Goal: Information Seeking & Learning: Learn about a topic

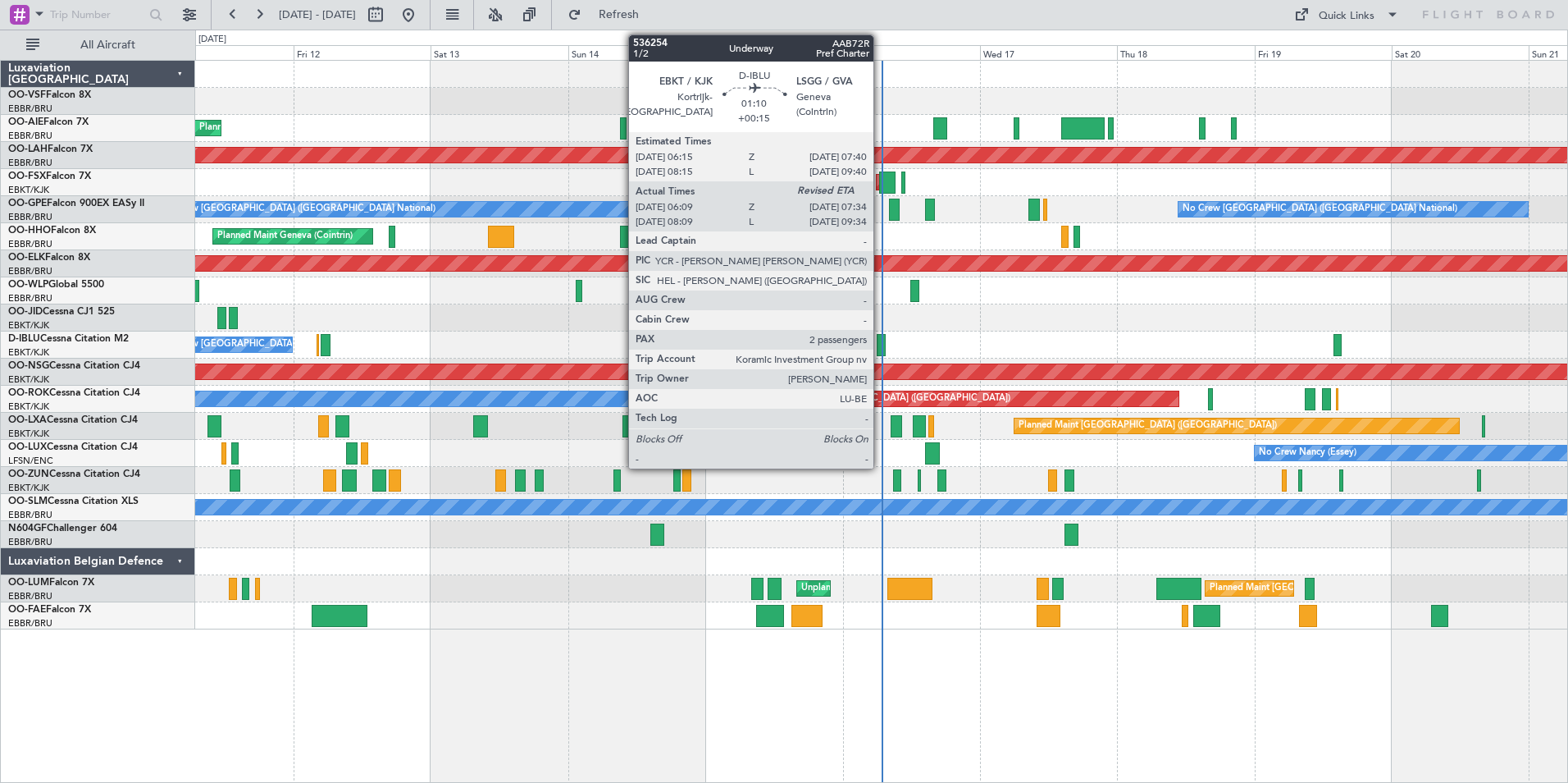
click at [881, 340] on div at bounding box center [881, 345] width 8 height 22
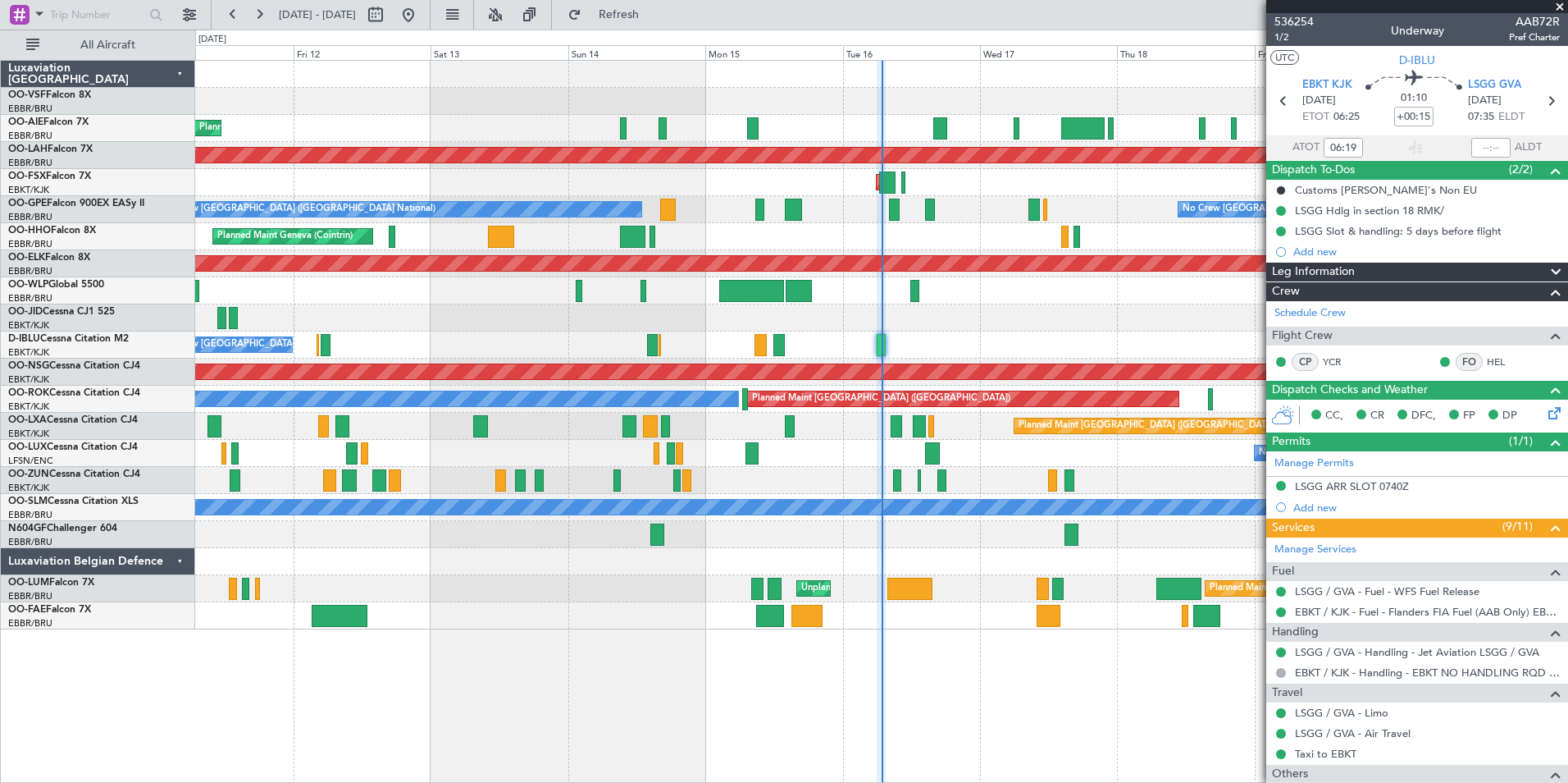
click at [1562, 5] on span at bounding box center [1560, 7] width 17 height 15
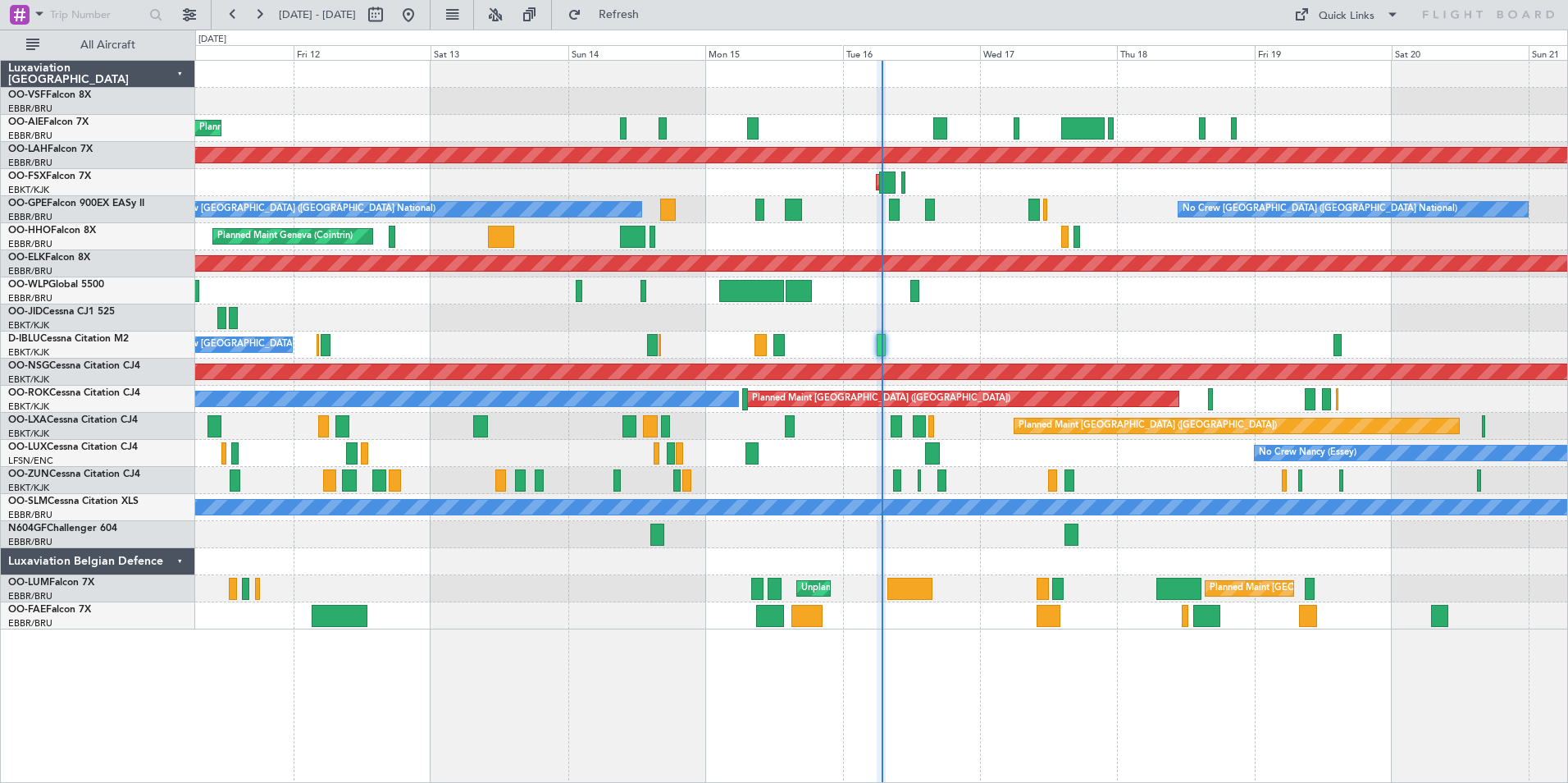
type input "0"
click at [47, 418] on link "OO-LXA Cessna Citation CJ4" at bounding box center [73, 420] width 130 height 10
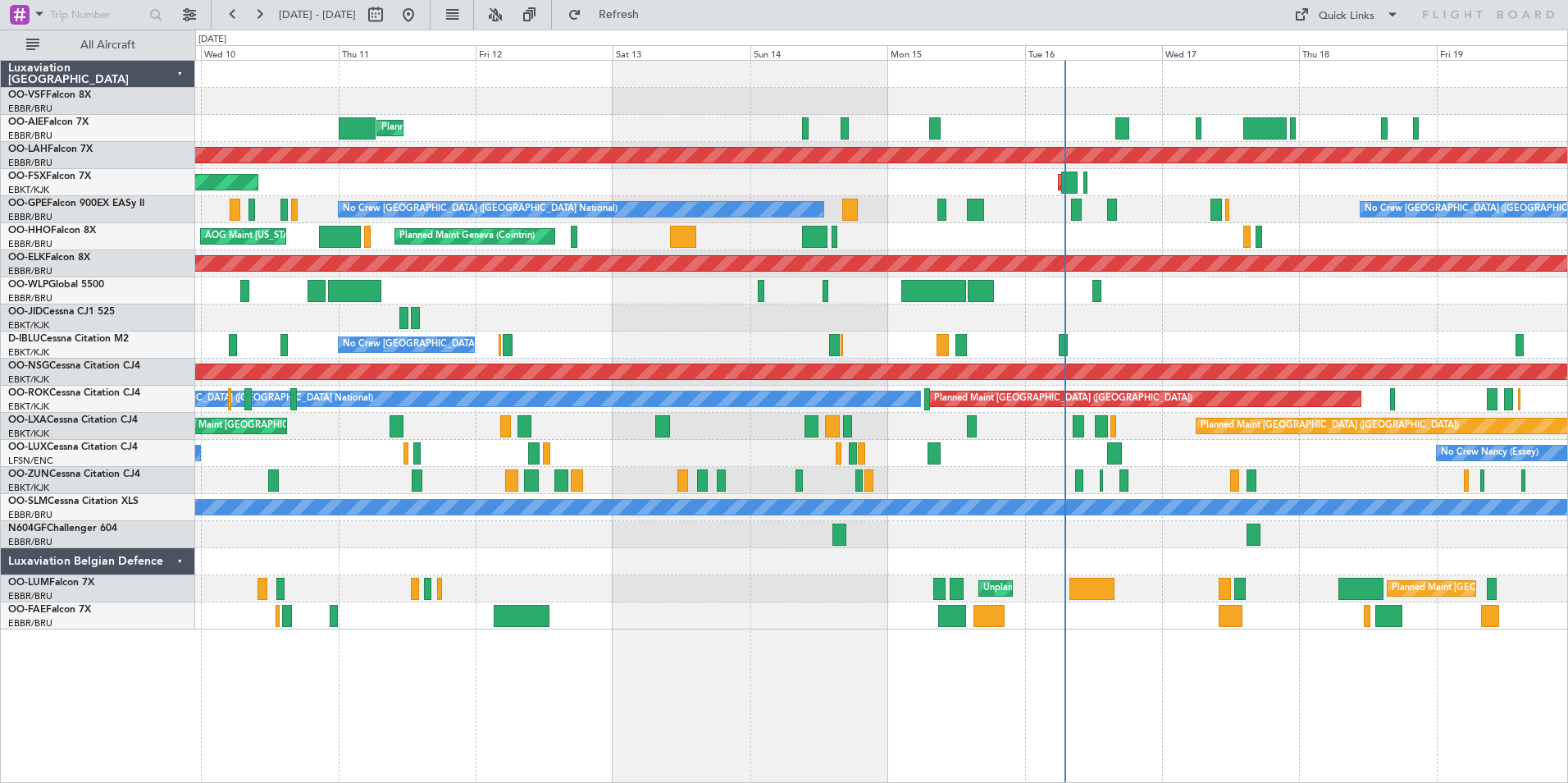
click at [436, 438] on div "Planned Maint [GEOGRAPHIC_DATA] ([GEOGRAPHIC_DATA]) Planned Maint [GEOGRAPHIC_D…" at bounding box center [881, 426] width 1372 height 27
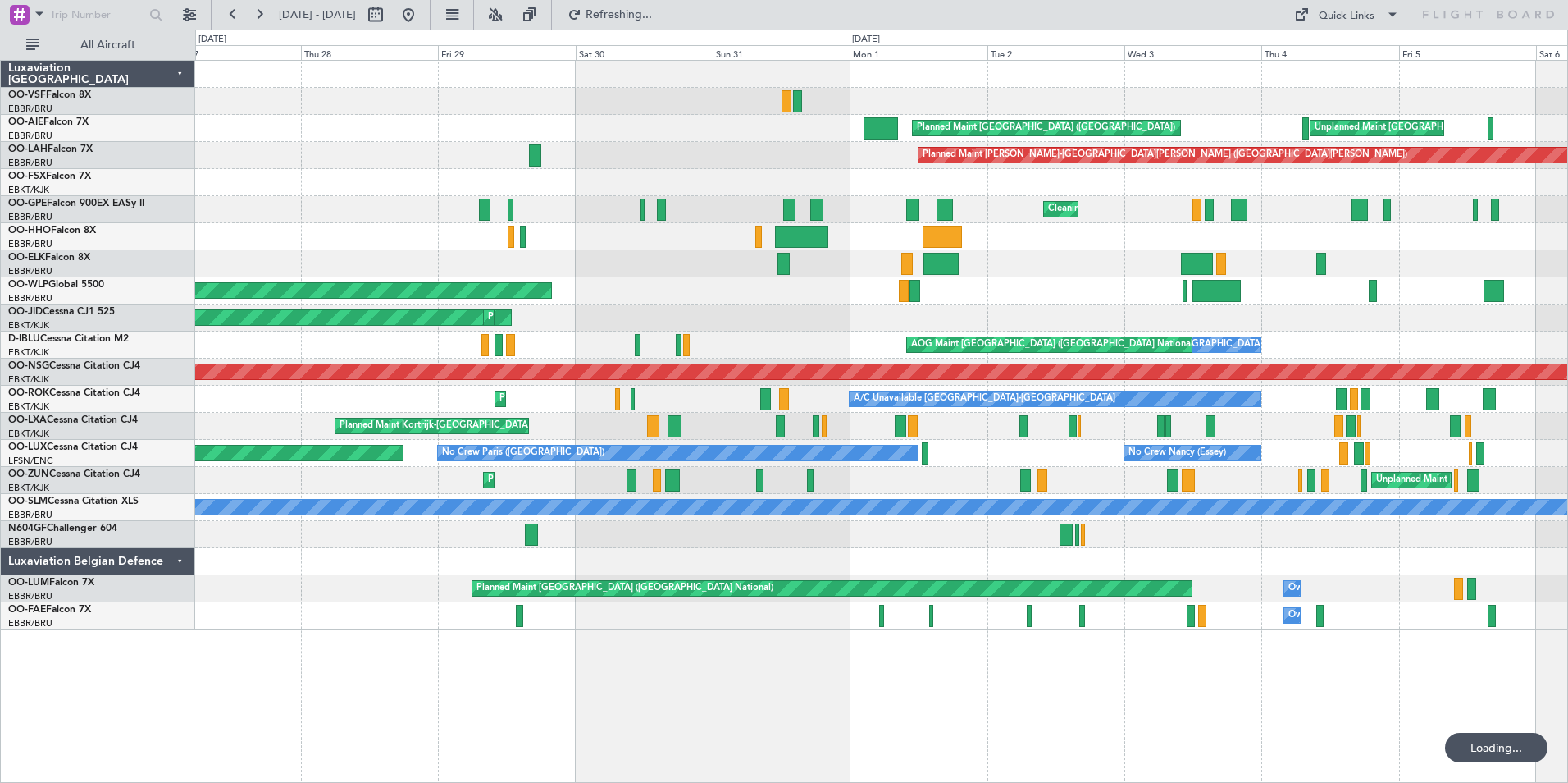
click at [1066, 182] on div "Planned Maint Kortrijk-[GEOGRAPHIC_DATA]" at bounding box center [881, 182] width 1372 height 27
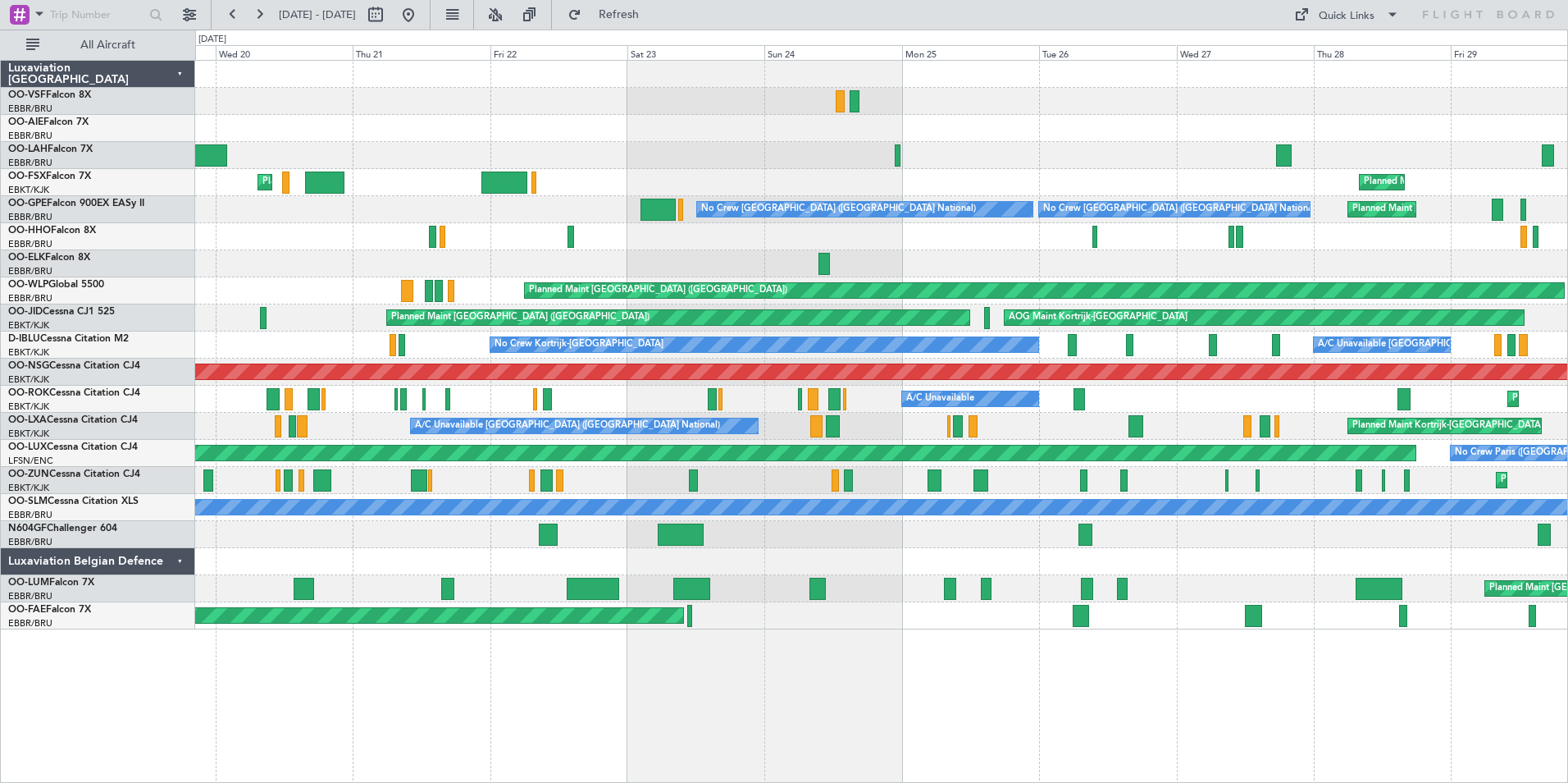
click at [662, 190] on div "Planned Maint Kortrijk-[GEOGRAPHIC_DATA] Planned Maint [GEOGRAPHIC_DATA]-[GEOGR…" at bounding box center [881, 182] width 1372 height 27
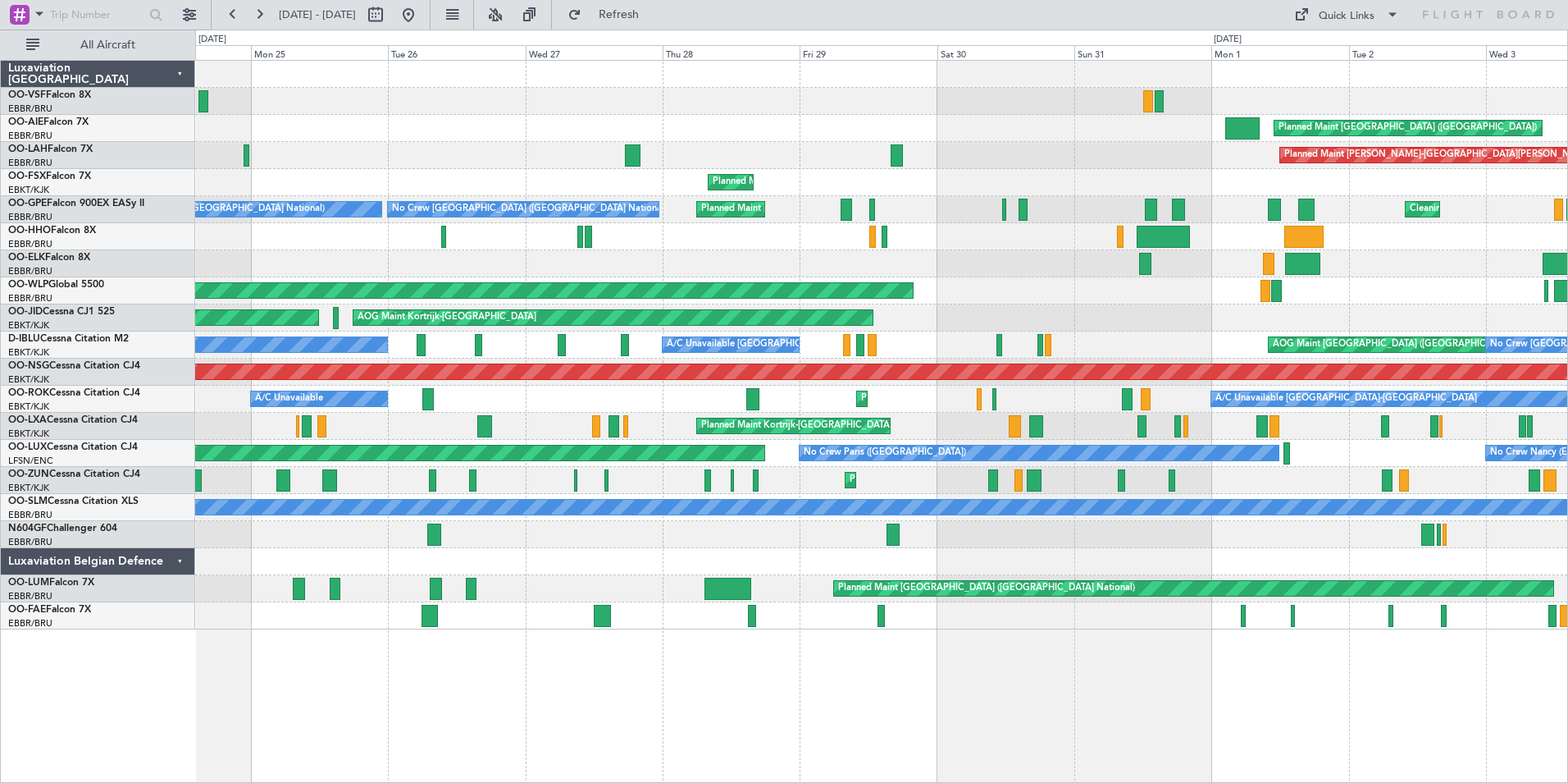
click at [181, 194] on div "Planned Maint [GEOGRAPHIC_DATA] ([GEOGRAPHIC_DATA]) Unplanned Maint [GEOGRAPHIC…" at bounding box center [784, 406] width 1568 height 753
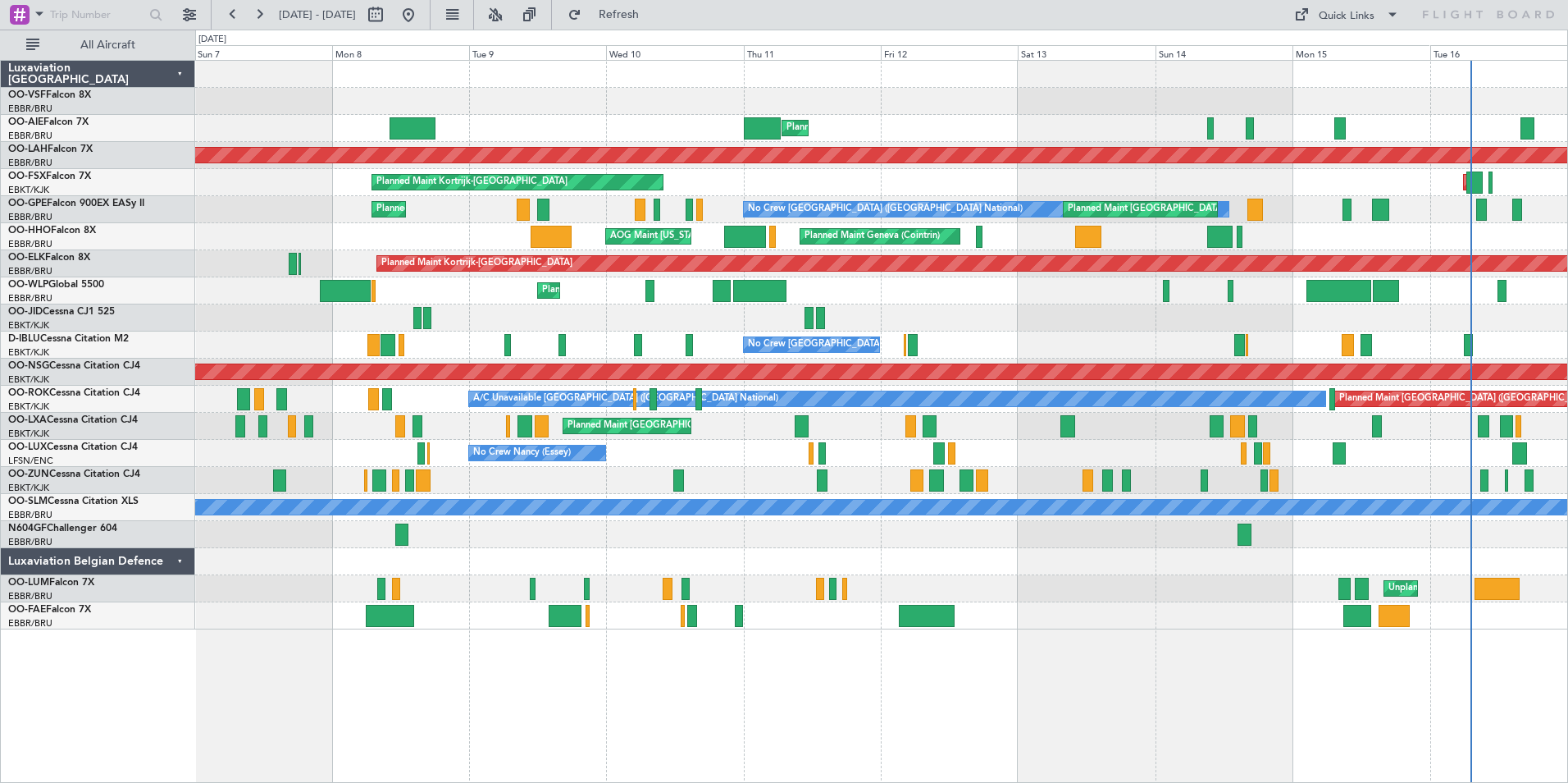
click at [238, 249] on div "Planned Maint [GEOGRAPHIC_DATA] ([GEOGRAPHIC_DATA]) Unplanned Maint [GEOGRAPHIC…" at bounding box center [881, 345] width 1372 height 569
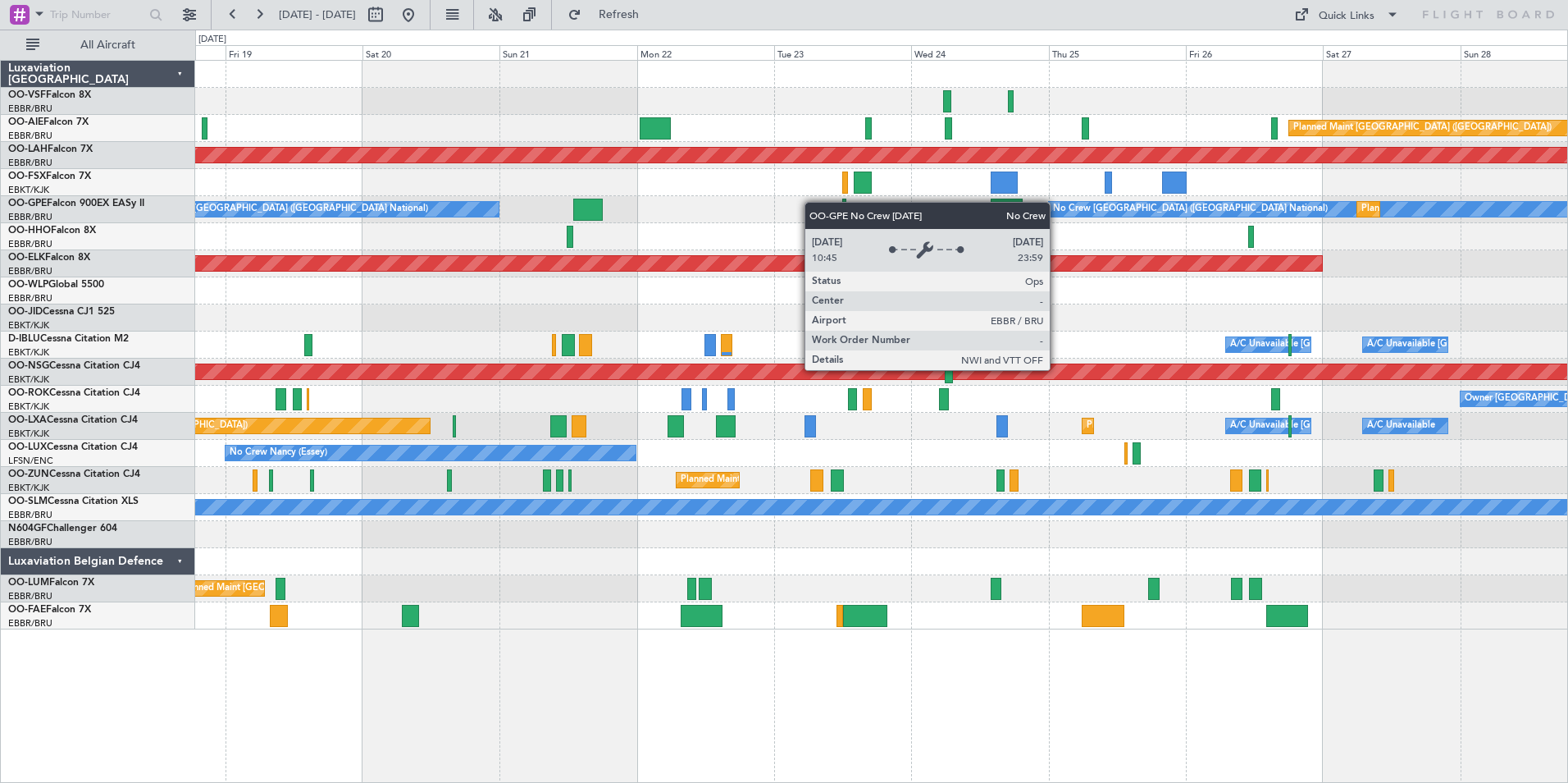
click at [213, 212] on div "Planned Maint [GEOGRAPHIC_DATA] ([GEOGRAPHIC_DATA]) Planned [GEOGRAPHIC_DATA][P…" at bounding box center [881, 345] width 1372 height 569
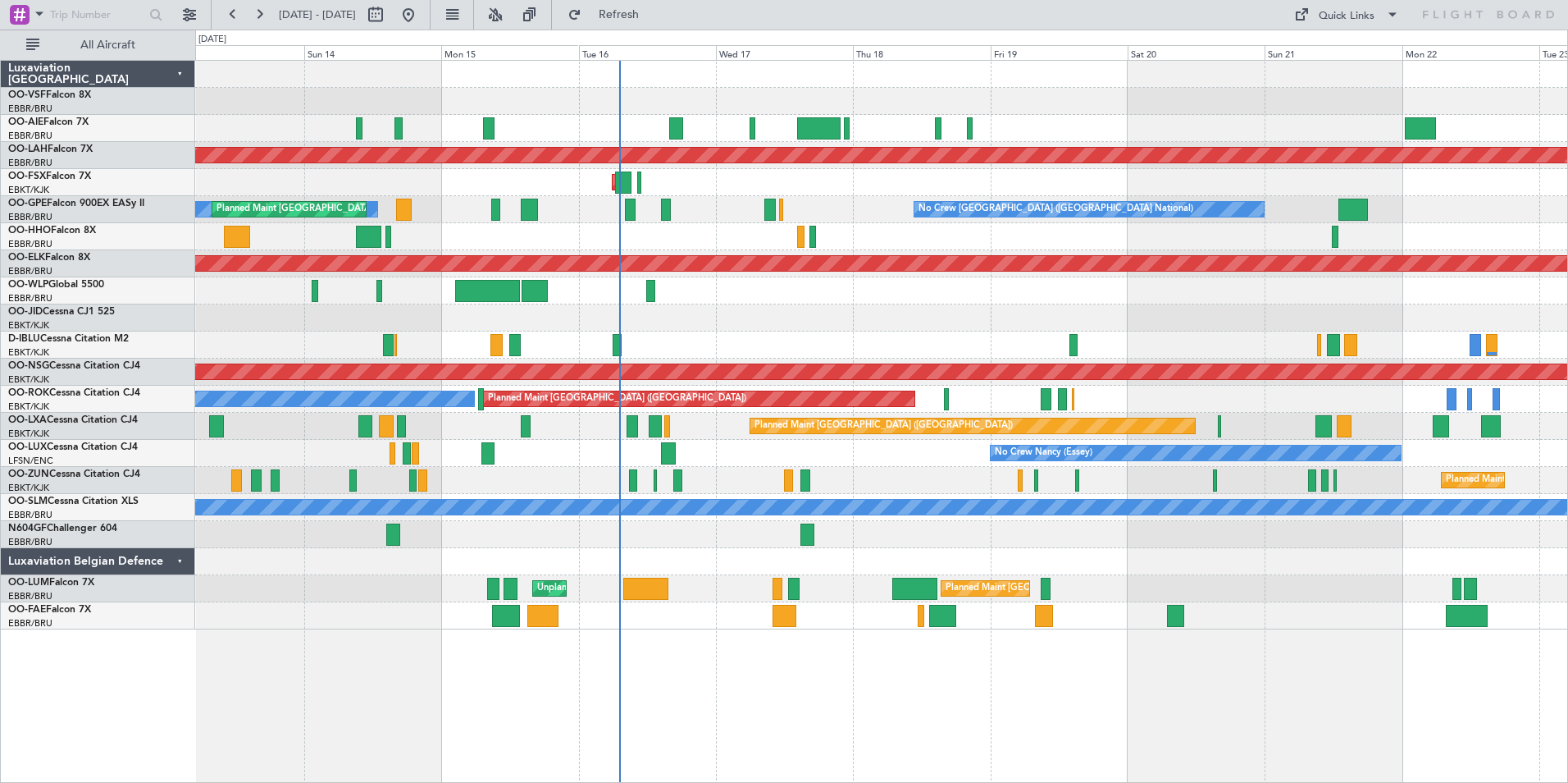
click at [1323, 168] on div "Planned Maint [GEOGRAPHIC_DATA] ([GEOGRAPHIC_DATA]) Planned [GEOGRAPHIC_DATA][P…" at bounding box center [881, 345] width 1372 height 569
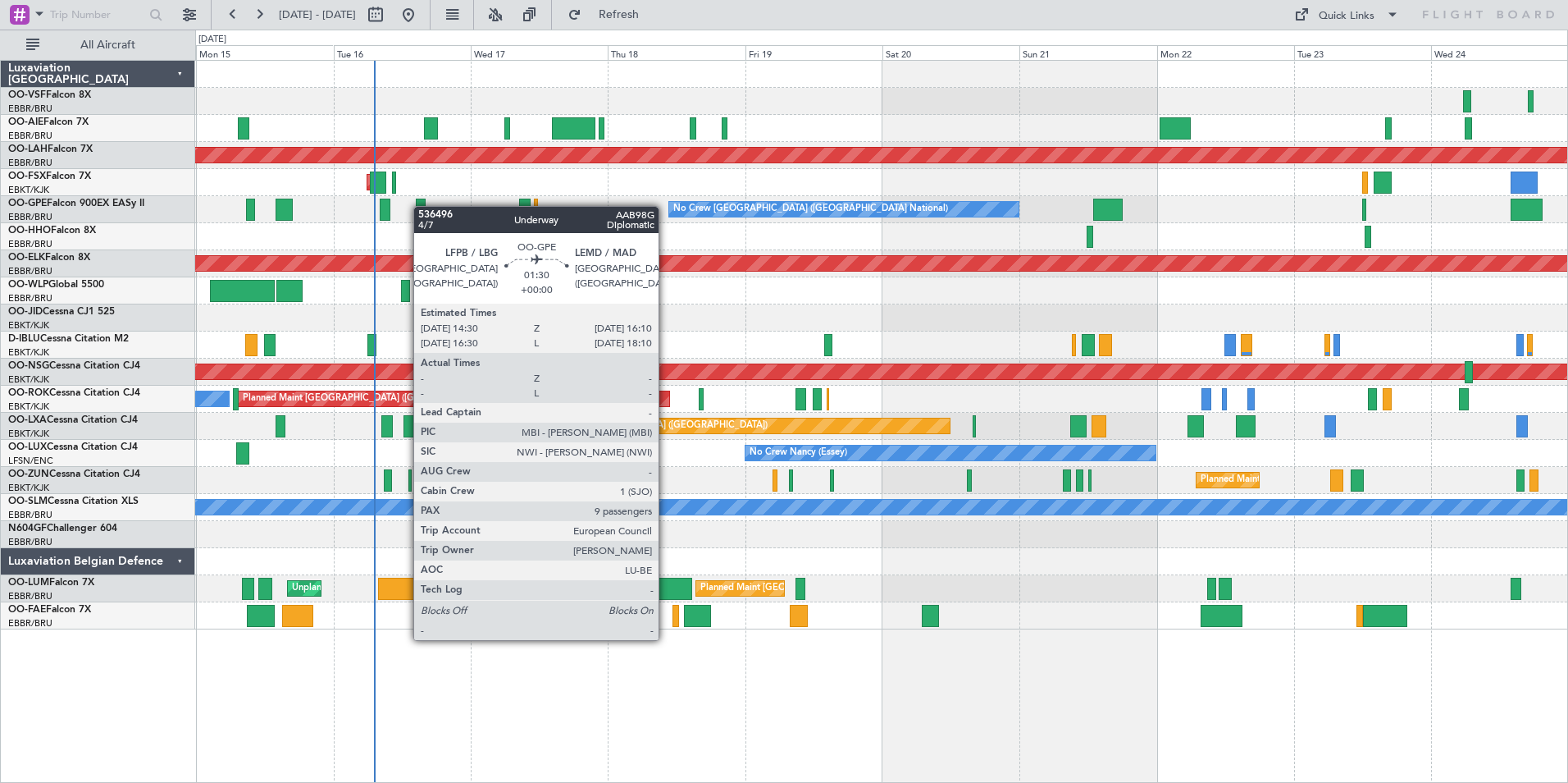
click at [424, 204] on div "Planned Maint [GEOGRAPHIC_DATA] ([GEOGRAPHIC_DATA]) Planned [GEOGRAPHIC_DATA][P…" at bounding box center [881, 345] width 1372 height 569
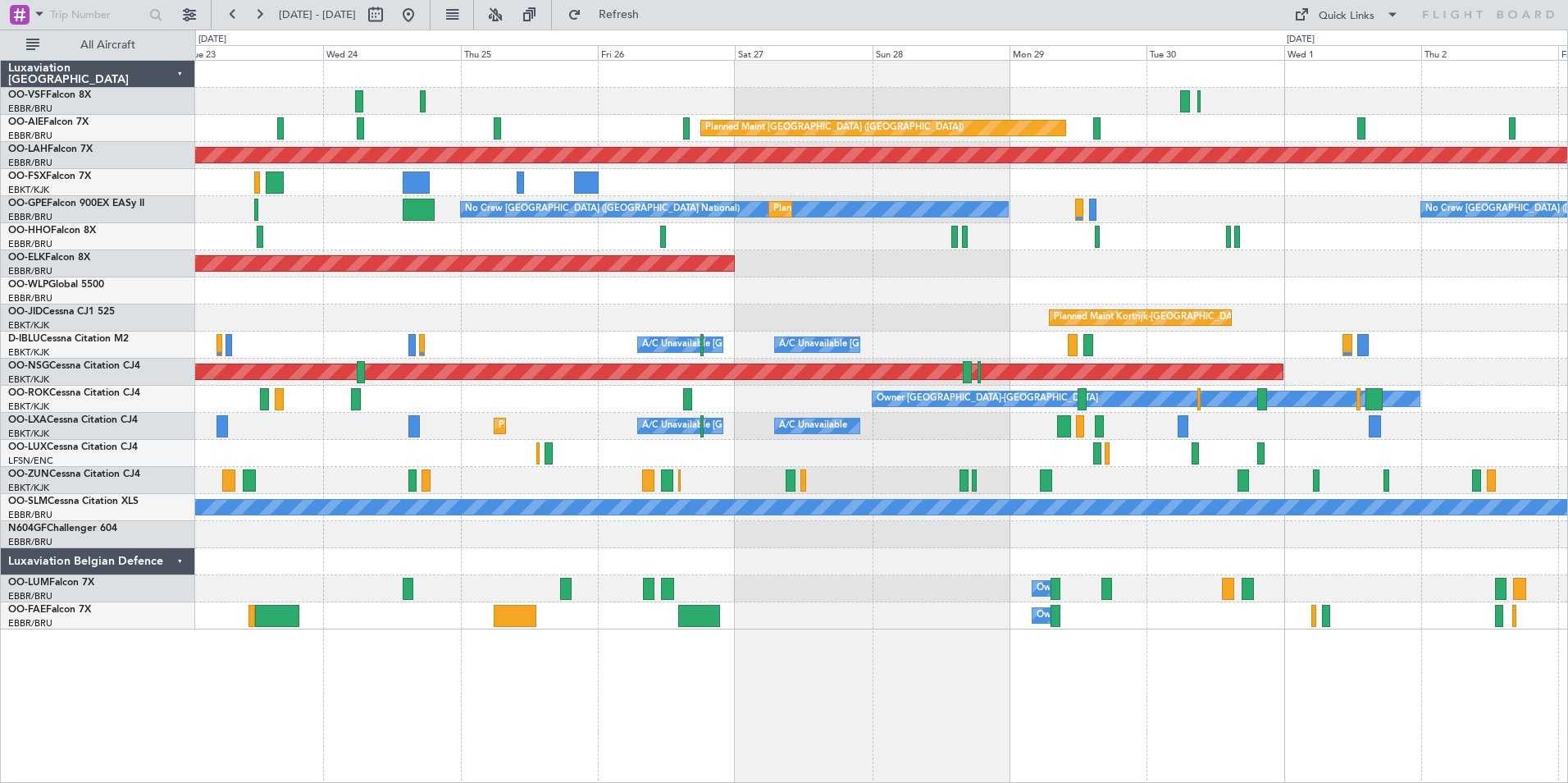
click at [361, 692] on div "Planned Maint [GEOGRAPHIC_DATA] ([GEOGRAPHIC_DATA]) Planned [GEOGRAPHIC_DATA][P…" at bounding box center [882, 421] width 1373 height 723
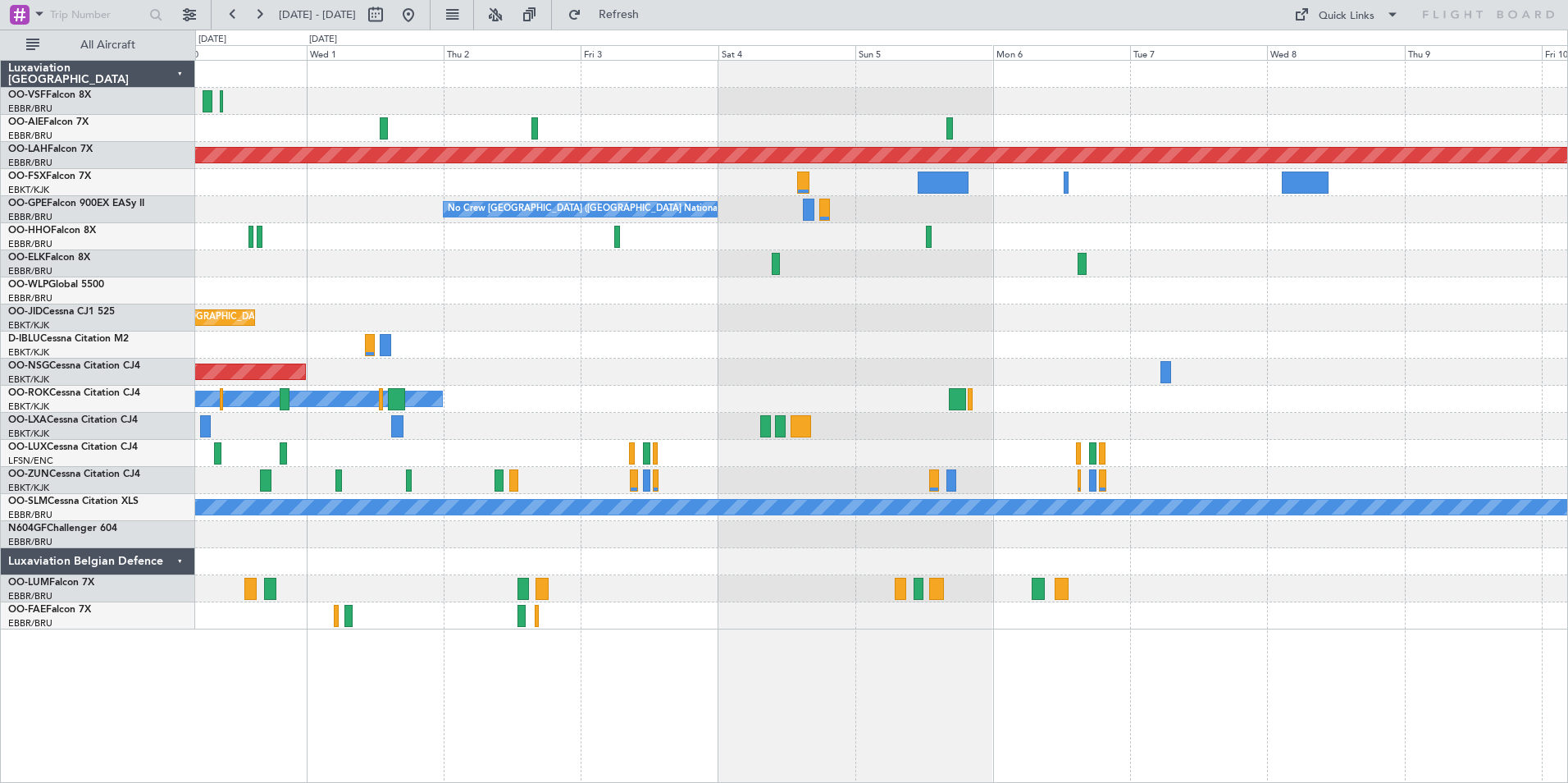
click at [301, 659] on div "Planned Maint [GEOGRAPHIC_DATA] ([GEOGRAPHIC_DATA]) Planned [GEOGRAPHIC_DATA][P…" at bounding box center [882, 421] width 1373 height 723
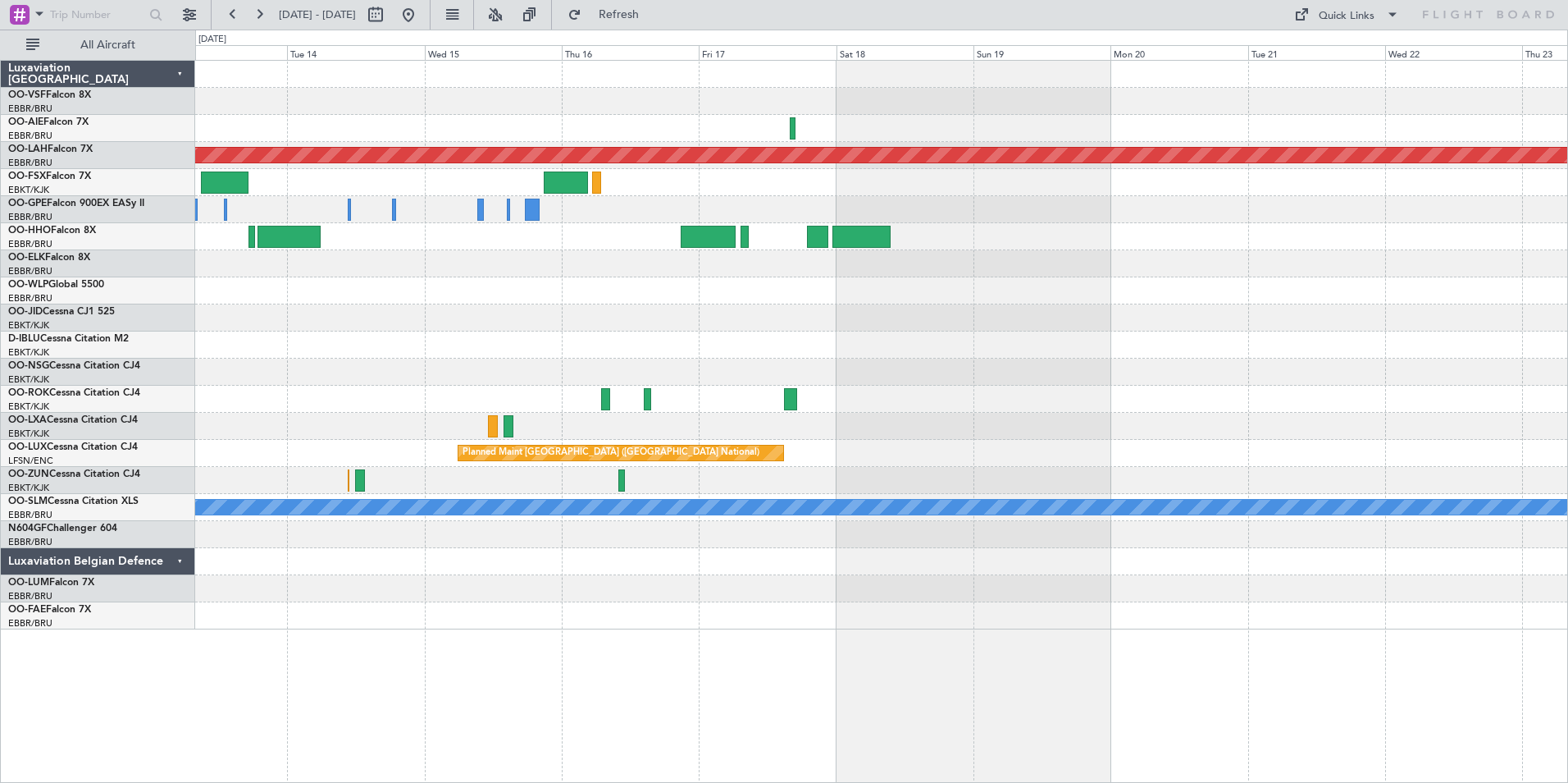
click at [258, 661] on div "Planned Maint [PERSON_NAME]-[GEOGRAPHIC_DATA][PERSON_NAME] ([GEOGRAPHIC_DATA][P…" at bounding box center [882, 421] width 1373 height 723
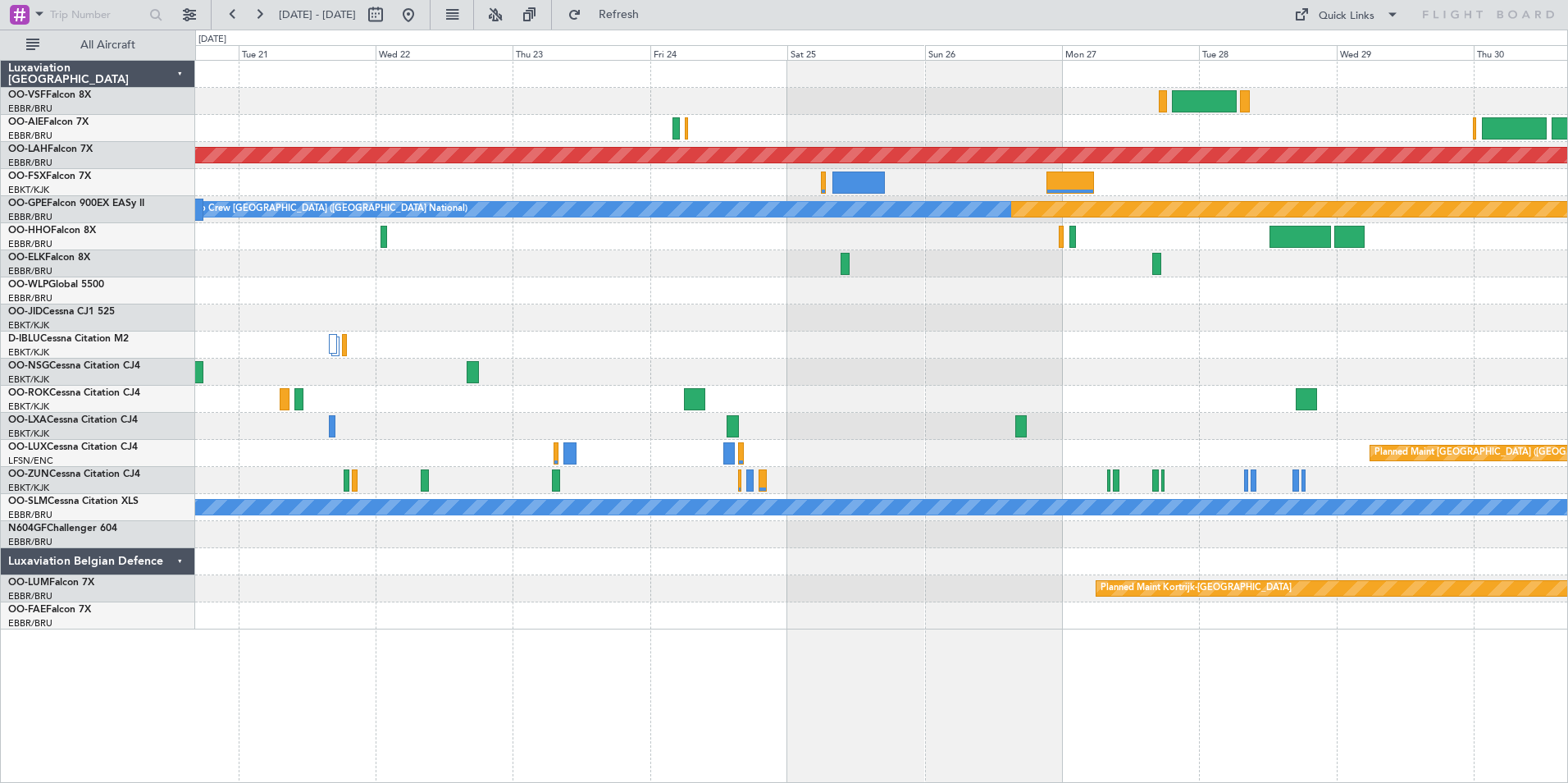
click at [332, 638] on div "Planned Maint [PERSON_NAME]-[GEOGRAPHIC_DATA][PERSON_NAME] ([GEOGRAPHIC_DATA][P…" at bounding box center [882, 421] width 1373 height 723
click at [1365, 615] on div at bounding box center [881, 615] width 1372 height 27
click at [1155, 624] on div at bounding box center [881, 615] width 1372 height 27
click at [706, 620] on div at bounding box center [881, 615] width 1372 height 27
click at [506, 709] on div "Planned Maint [PERSON_NAME]-[GEOGRAPHIC_DATA][PERSON_NAME] ([GEOGRAPHIC_DATA][P…" at bounding box center [882, 421] width 1373 height 723
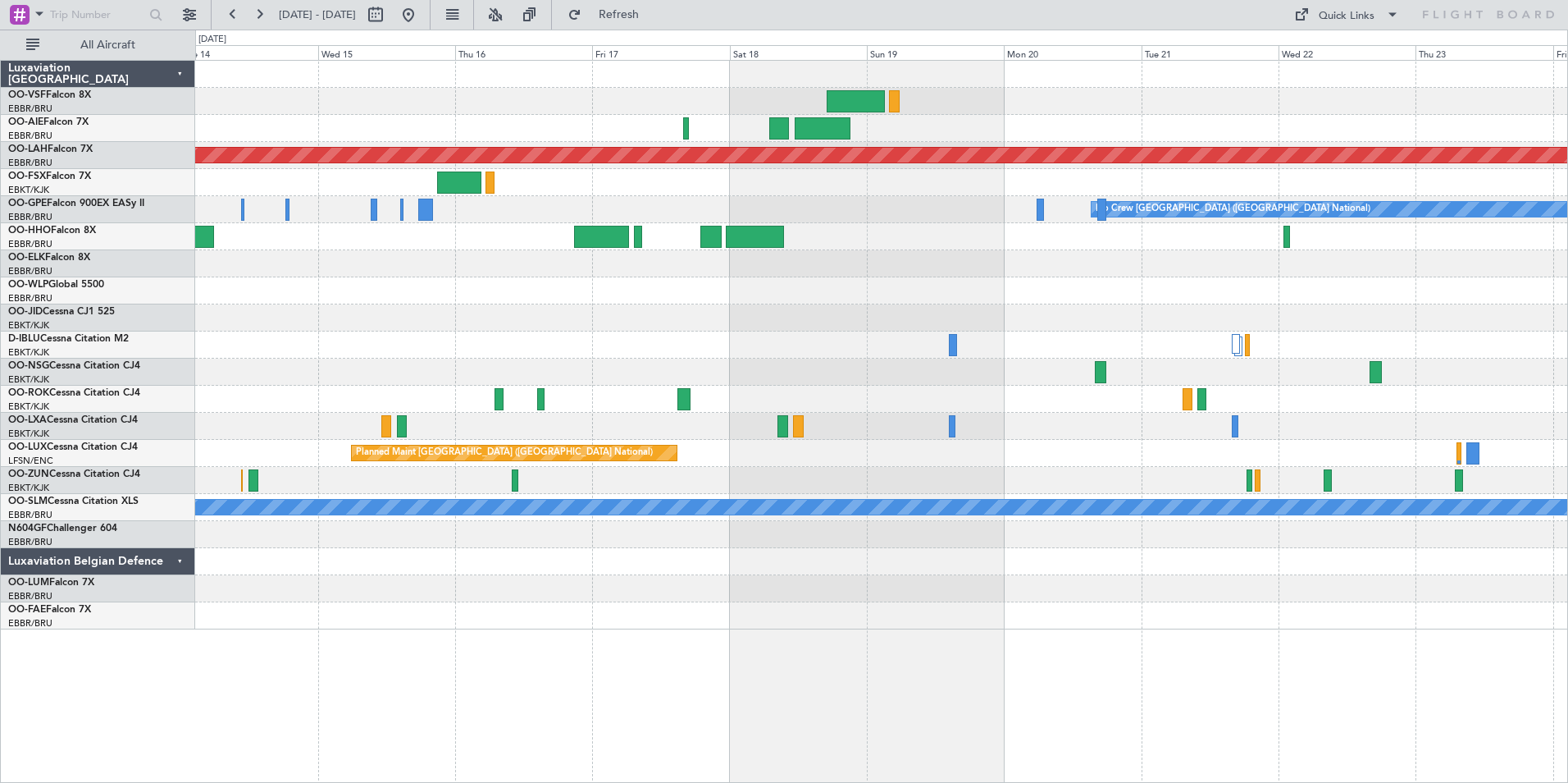
click at [1227, 613] on div at bounding box center [881, 615] width 1372 height 27
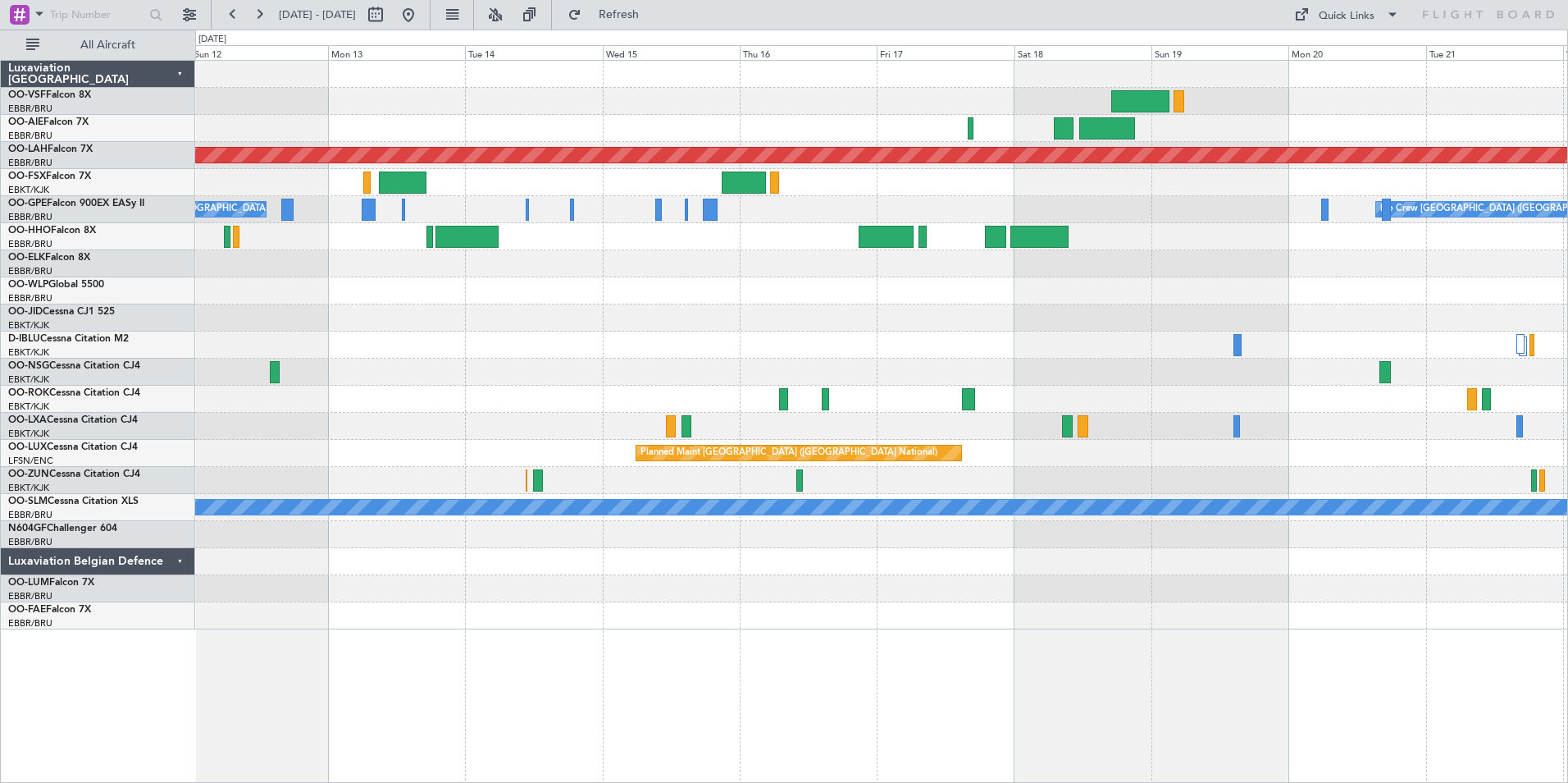
click at [1327, 606] on div at bounding box center [881, 615] width 1372 height 27
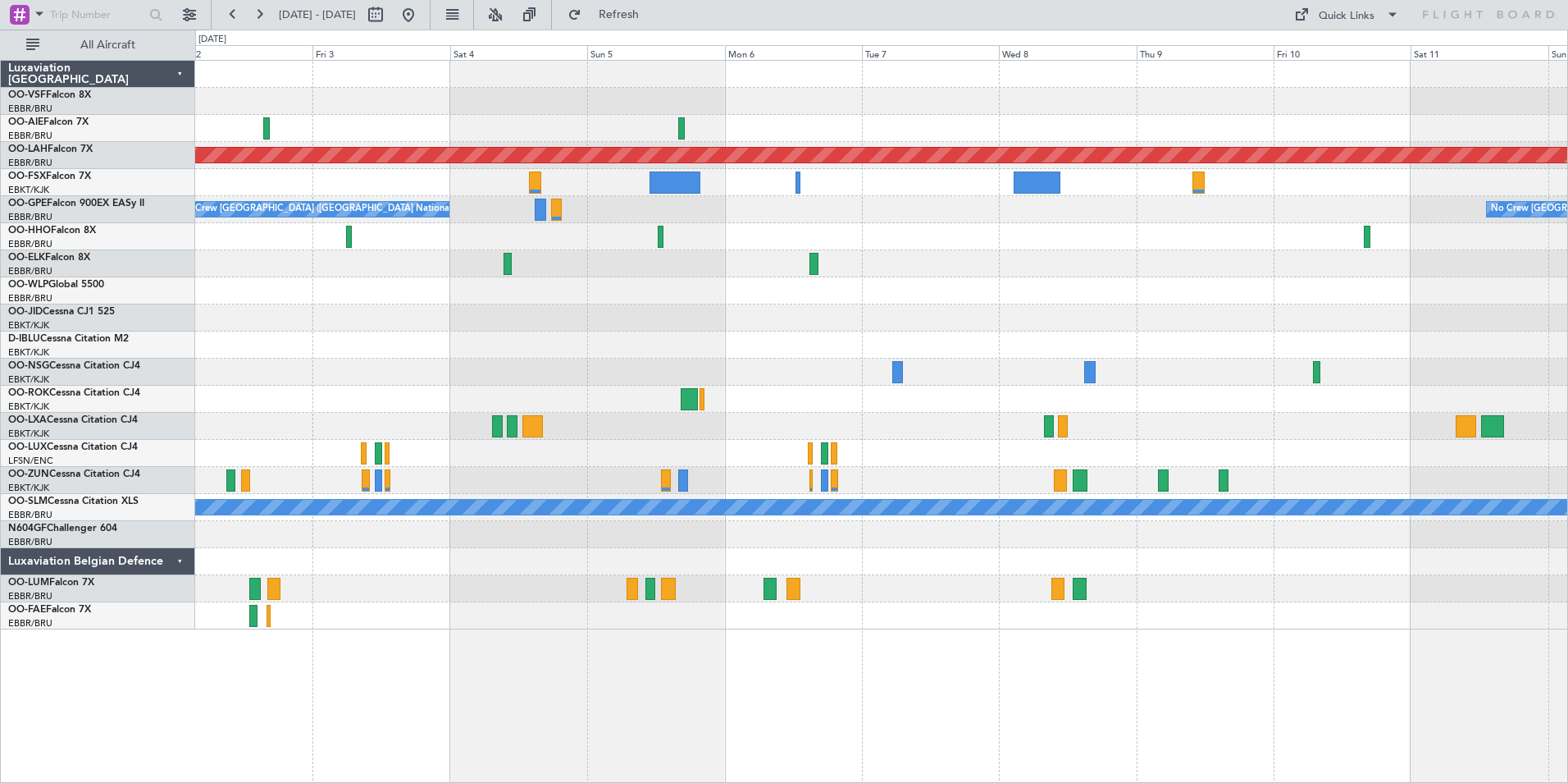
click at [671, 611] on div at bounding box center [881, 615] width 1372 height 27
click at [232, 15] on button at bounding box center [233, 15] width 27 height 27
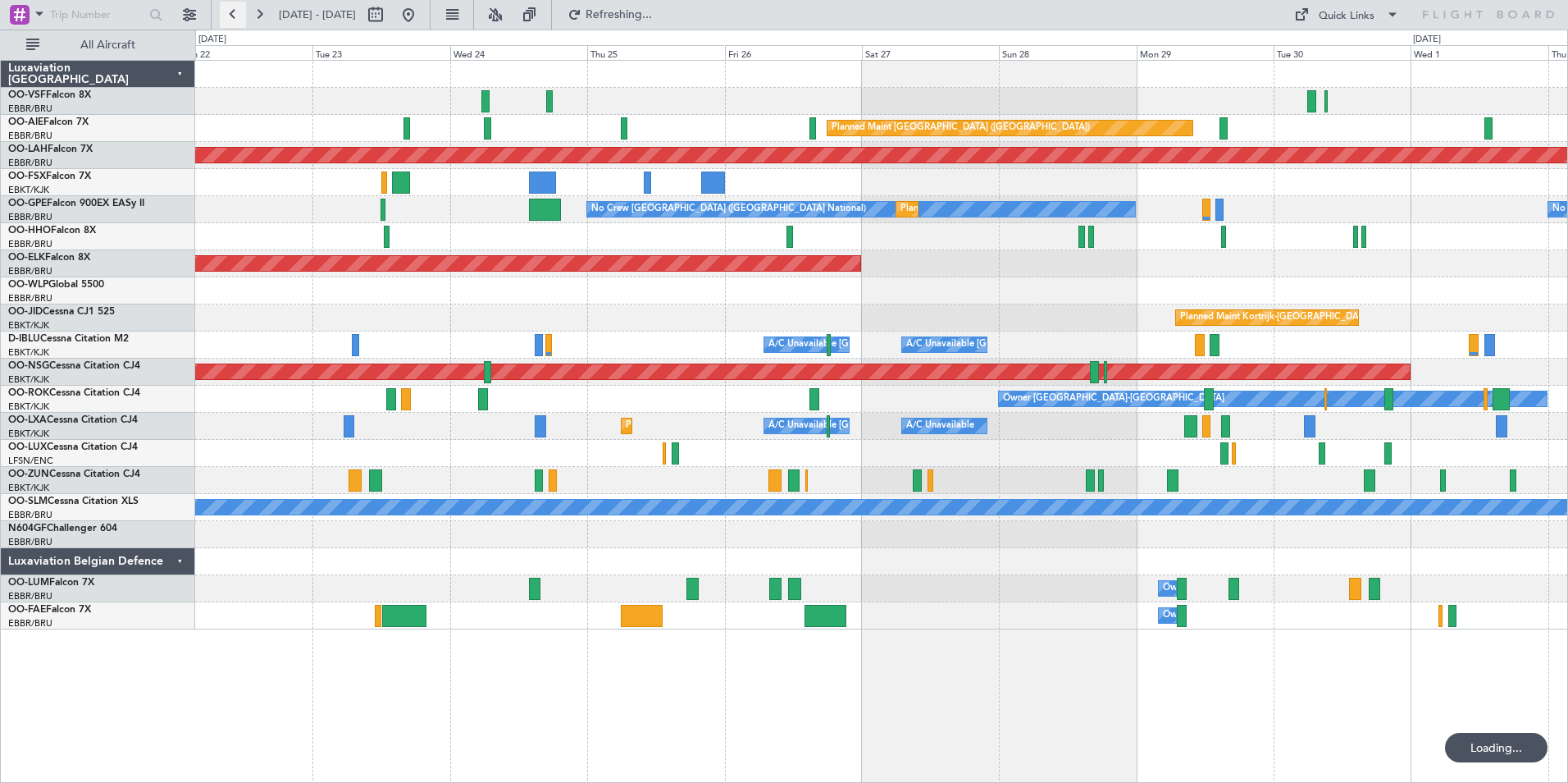
click at [232, 12] on button at bounding box center [233, 15] width 27 height 27
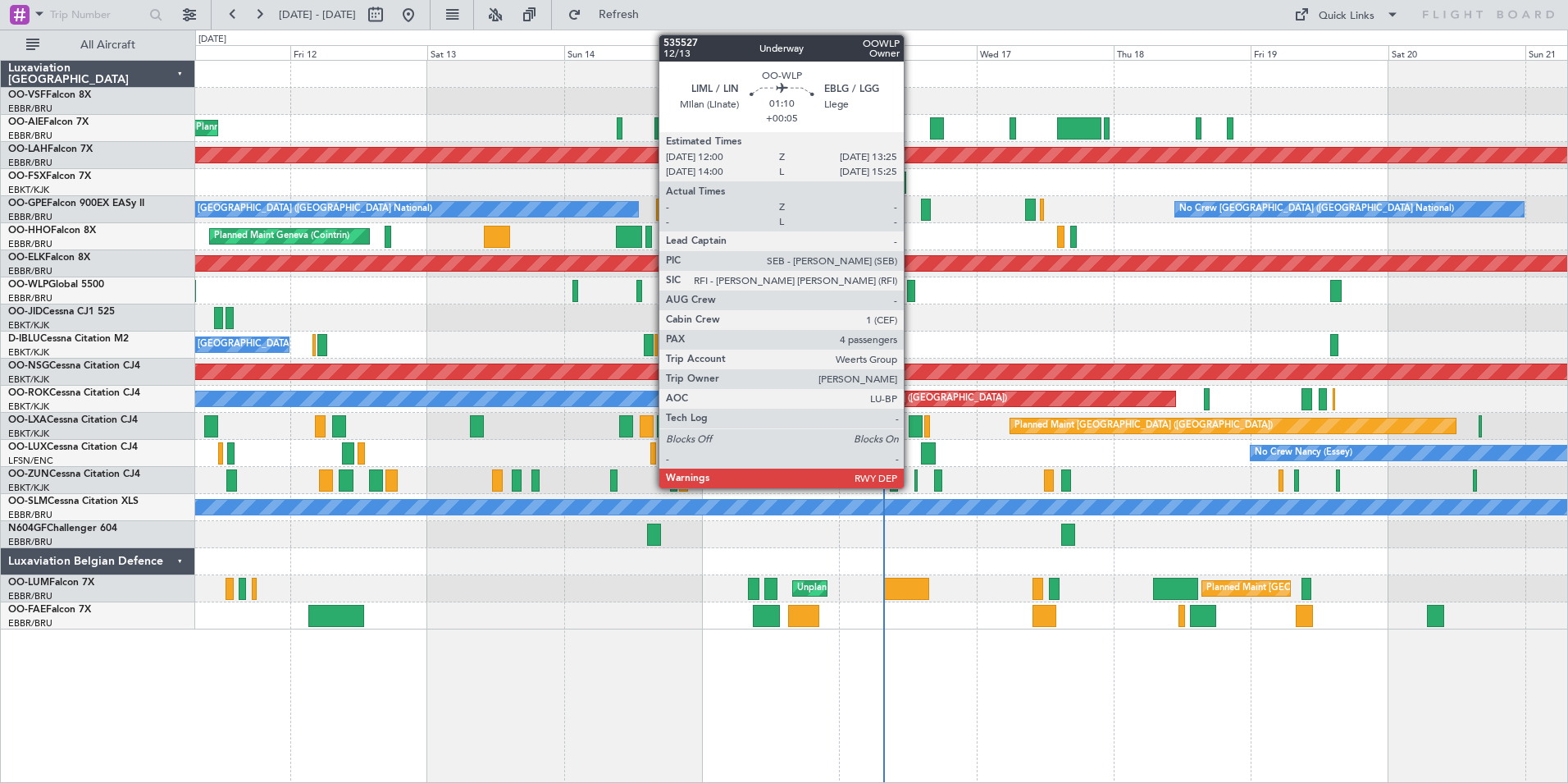
click at [912, 289] on div at bounding box center [912, 291] width 8 height 22
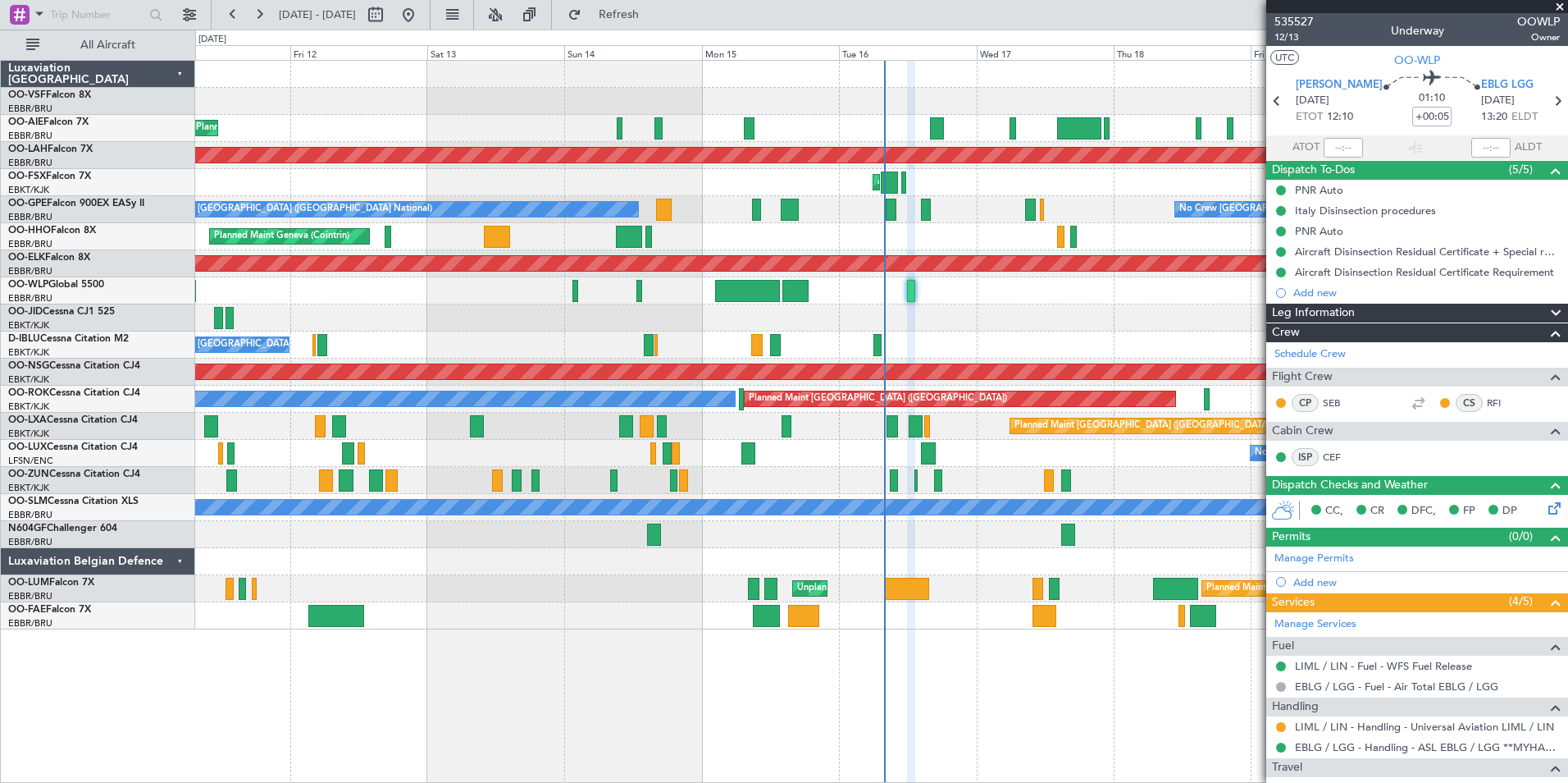
click at [1561, 7] on span at bounding box center [1560, 7] width 17 height 15
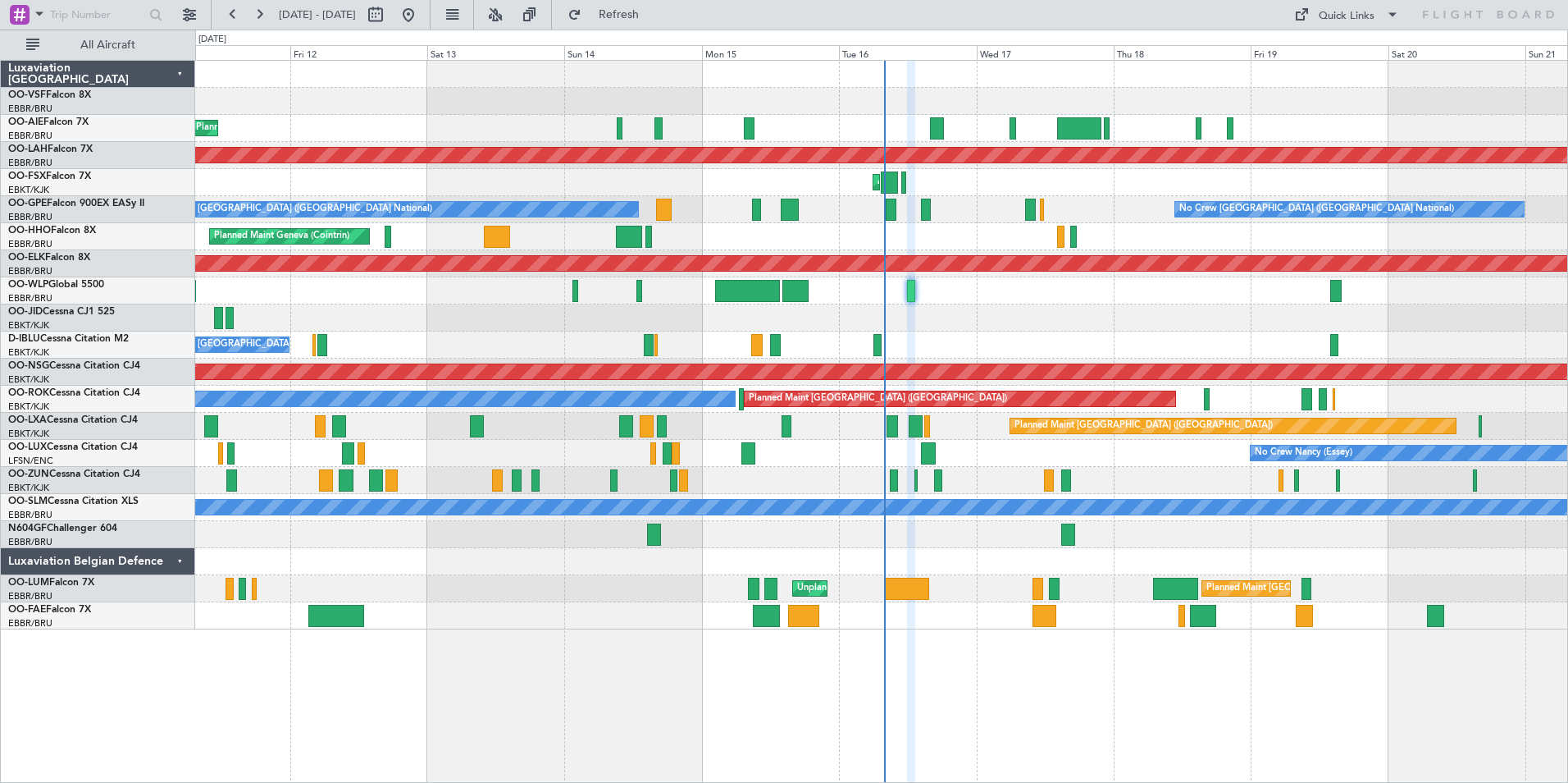
type input "0"
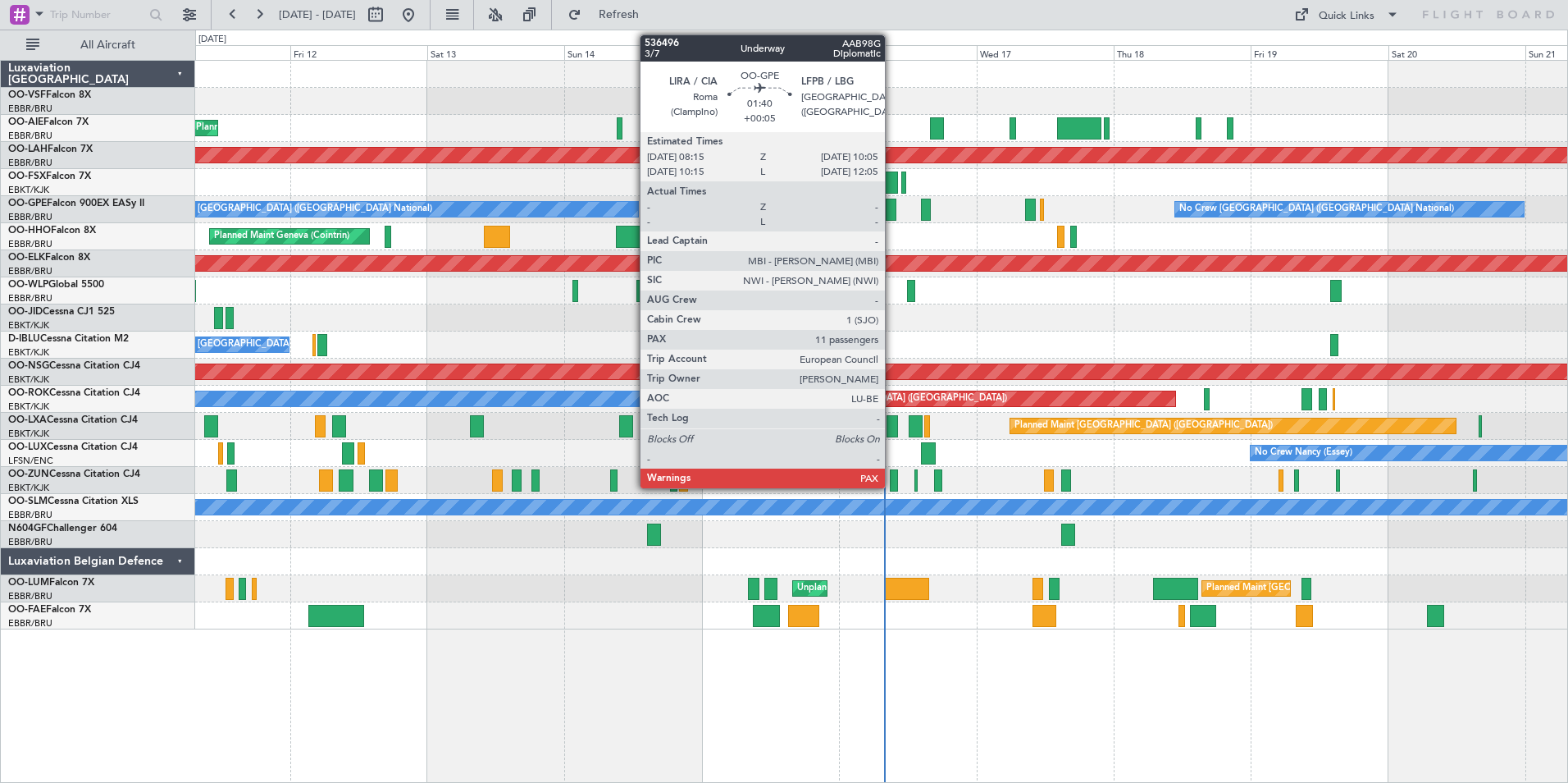
click at [892, 205] on div at bounding box center [891, 209] width 11 height 22
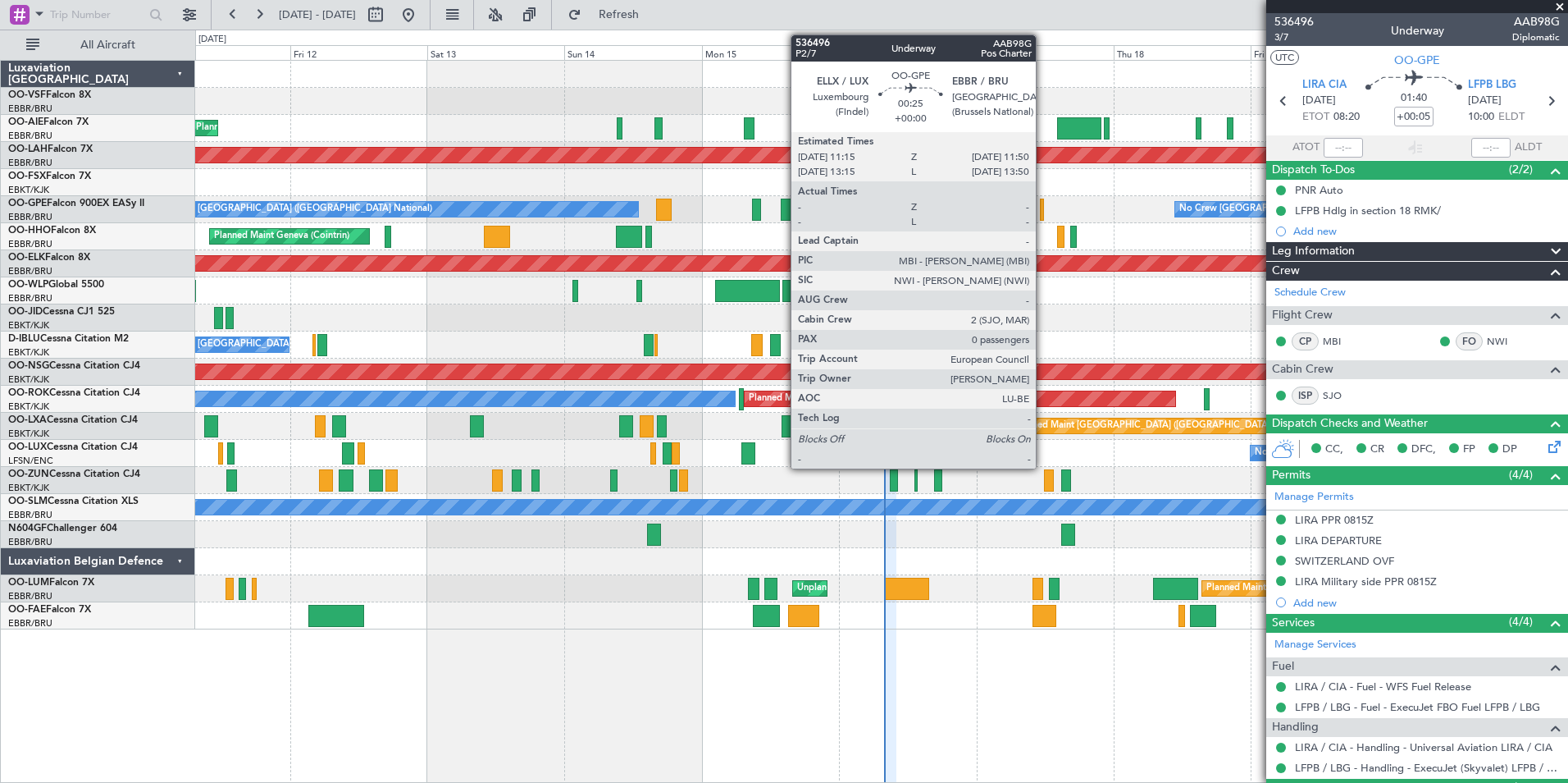
click at [1043, 209] on div at bounding box center [1042, 209] width 4 height 22
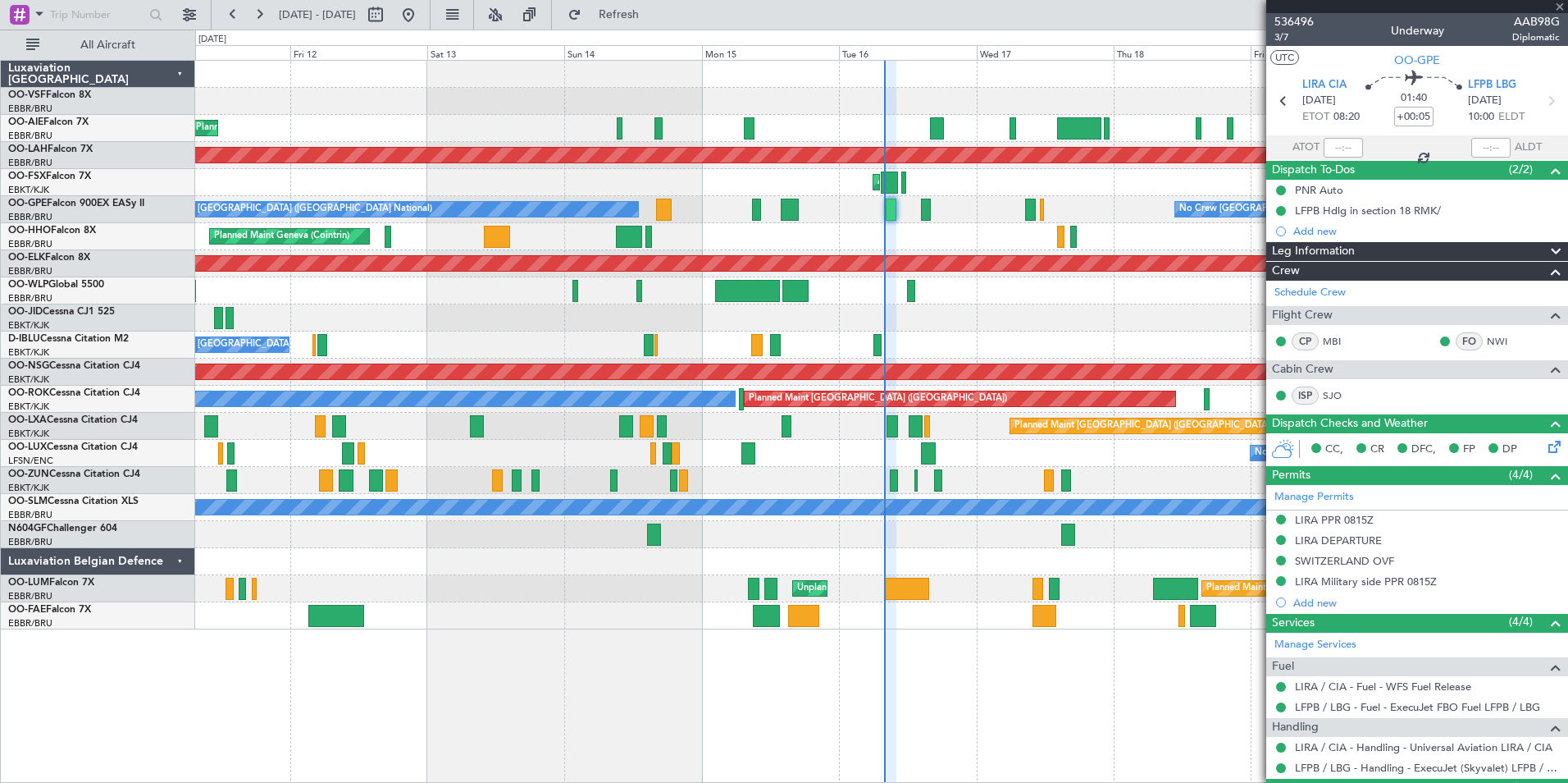
type input "0"
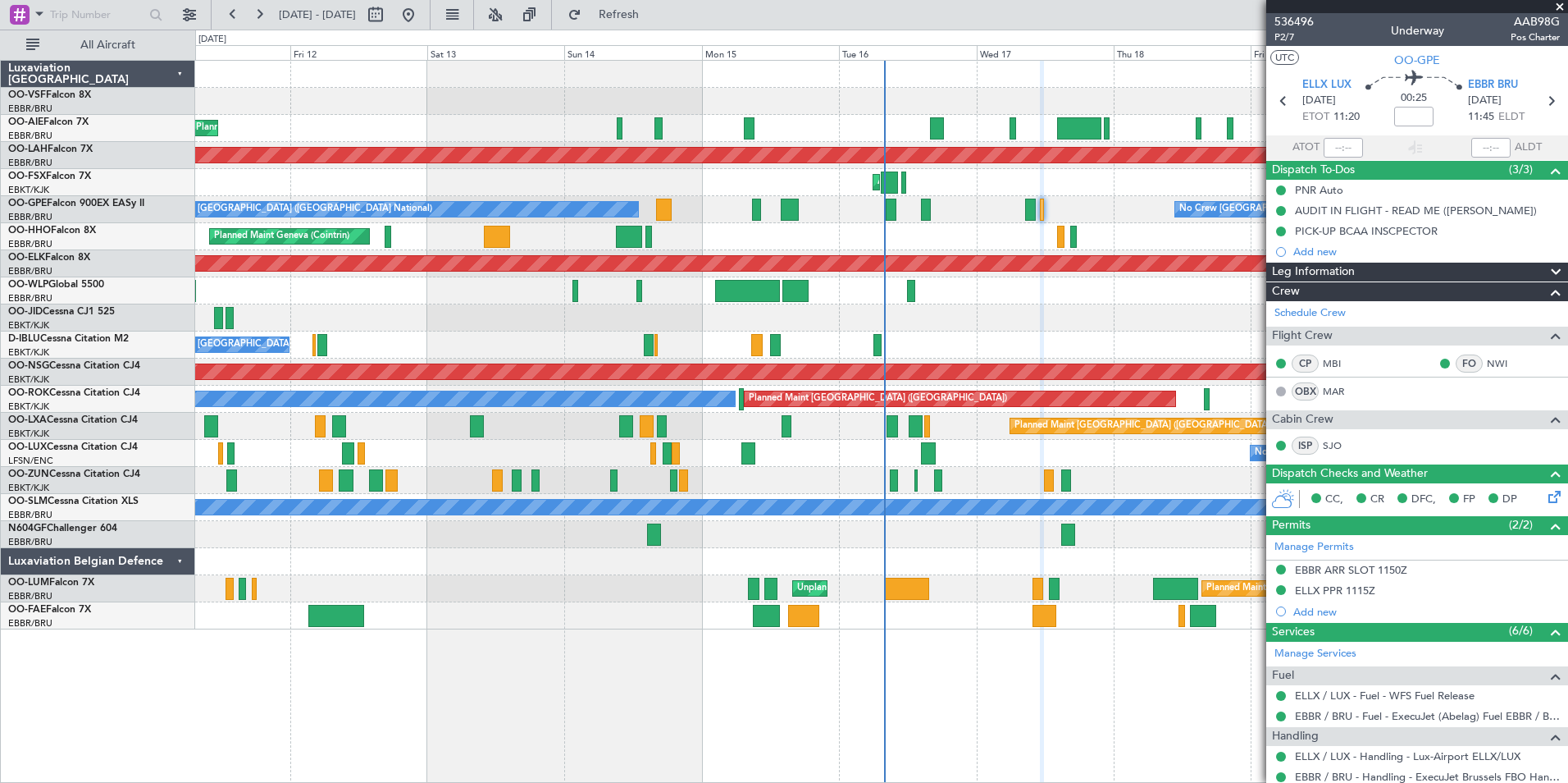
click at [1561, 7] on span at bounding box center [1560, 7] width 17 height 15
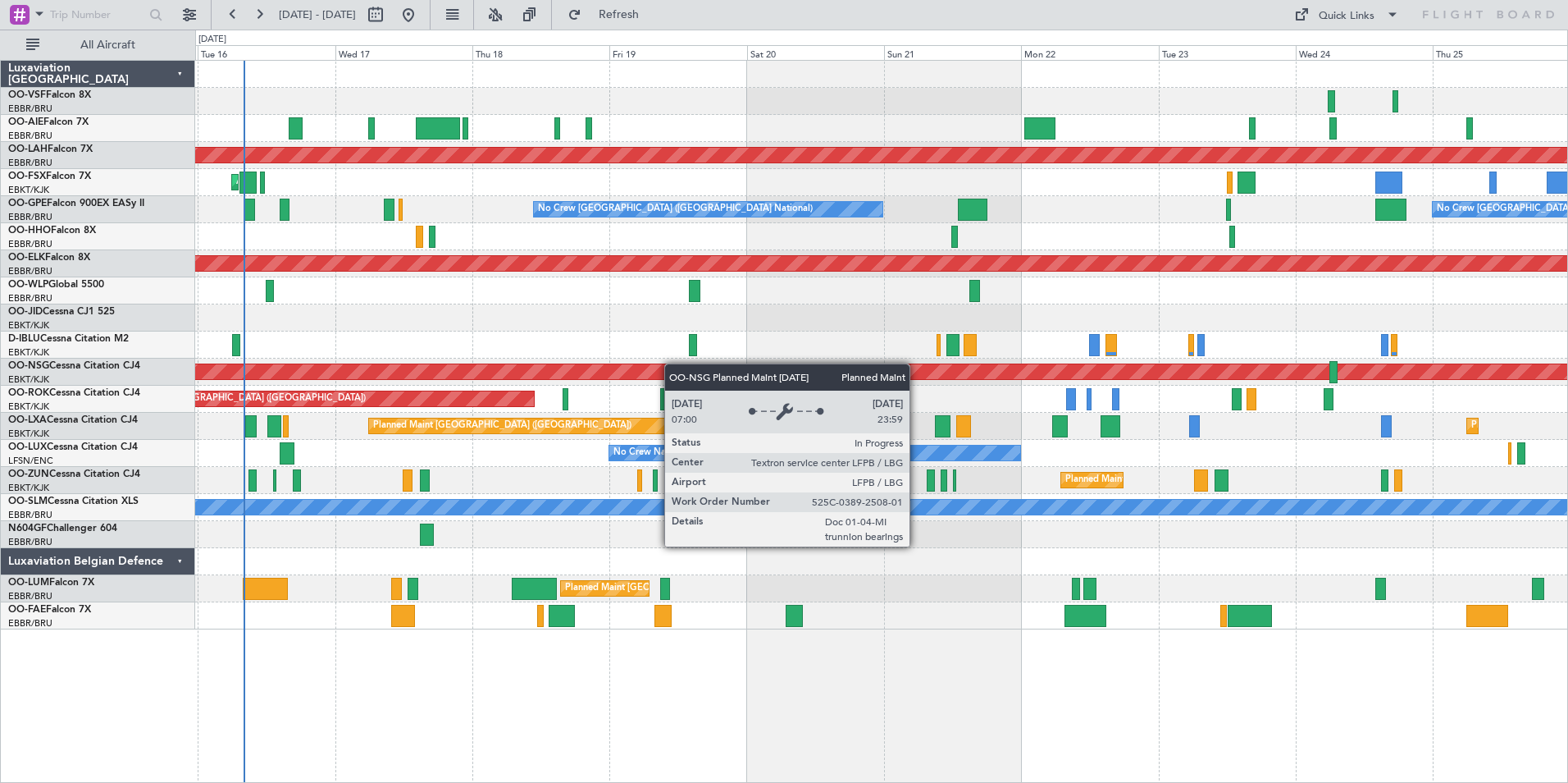
click at [560, 377] on div "Planned Maint London (Farnborough) Planned Maint Alton-st Louis (St Louis Regl)…" at bounding box center [881, 345] width 1372 height 569
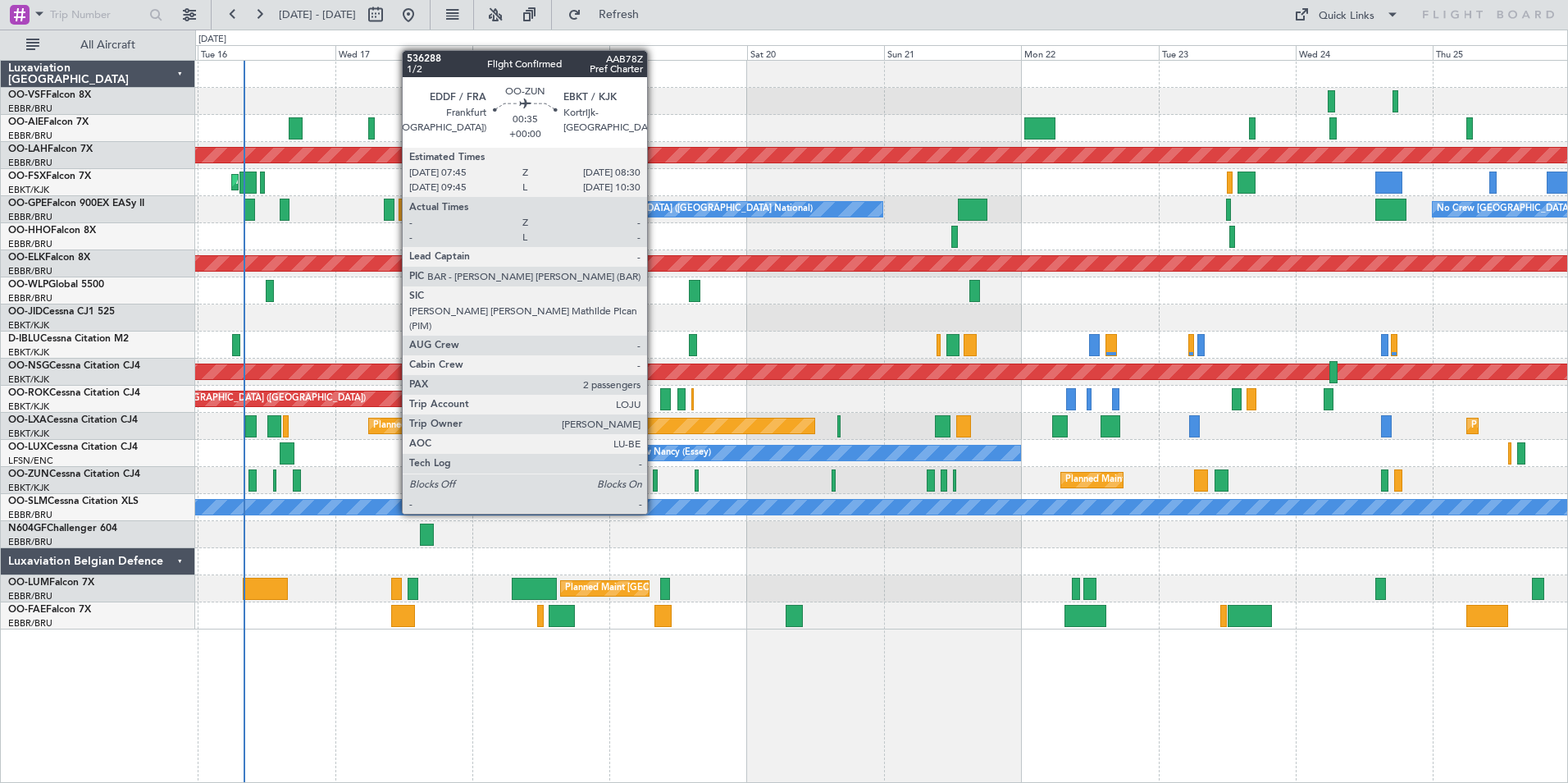
click at [655, 482] on div at bounding box center [656, 480] width 5 height 22
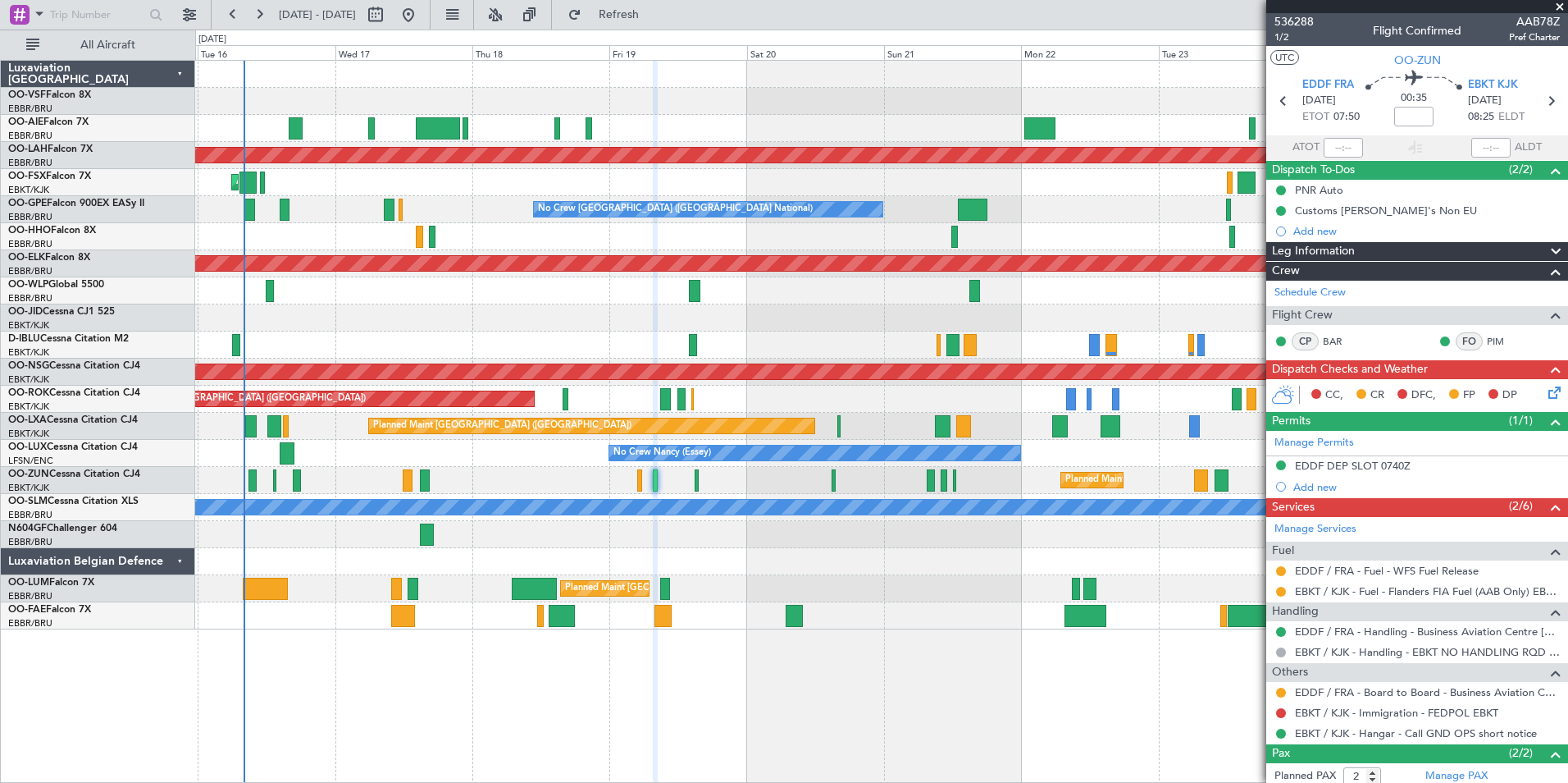
click at [1559, 4] on span at bounding box center [1560, 7] width 17 height 15
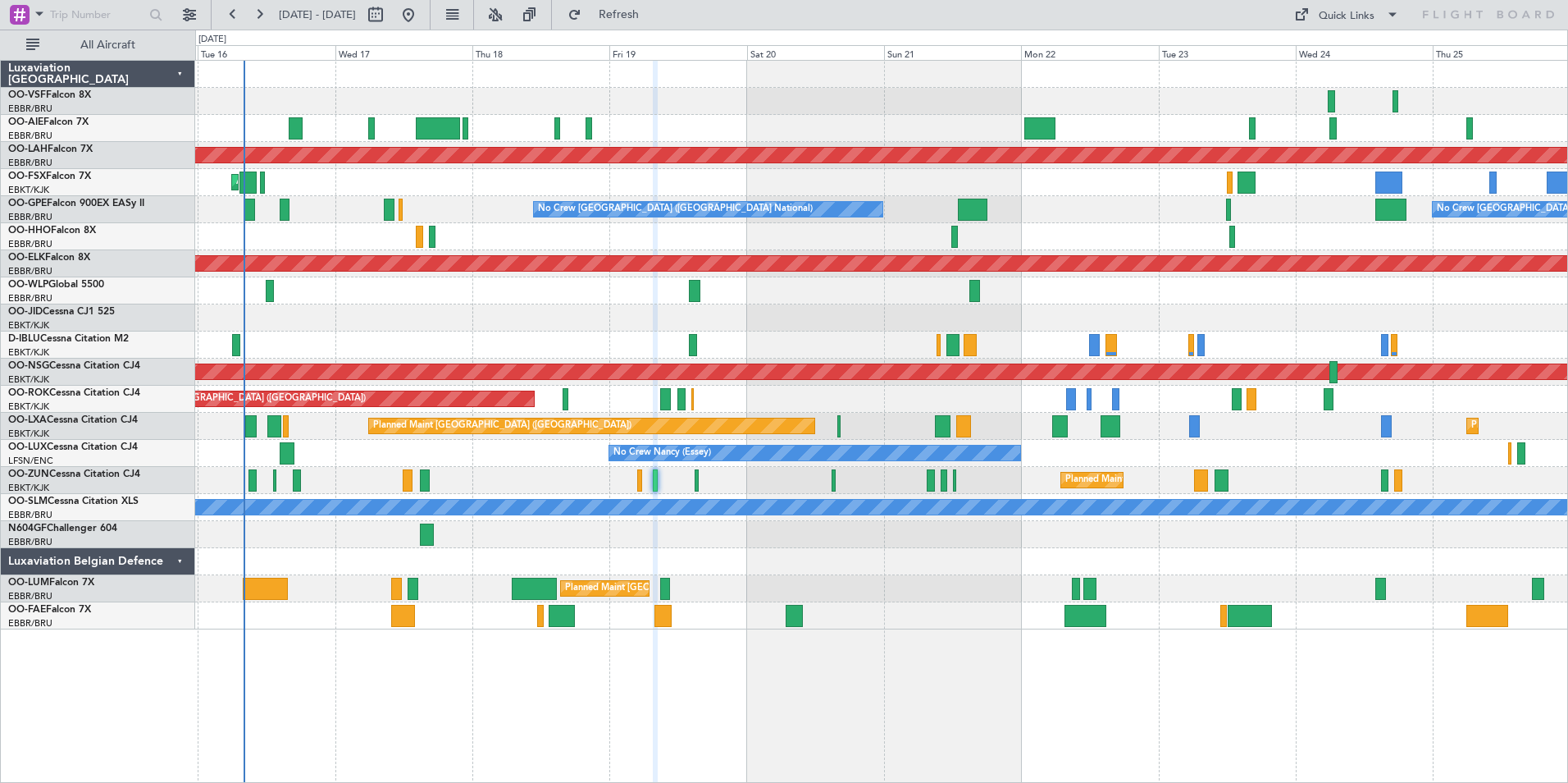
type input "0"
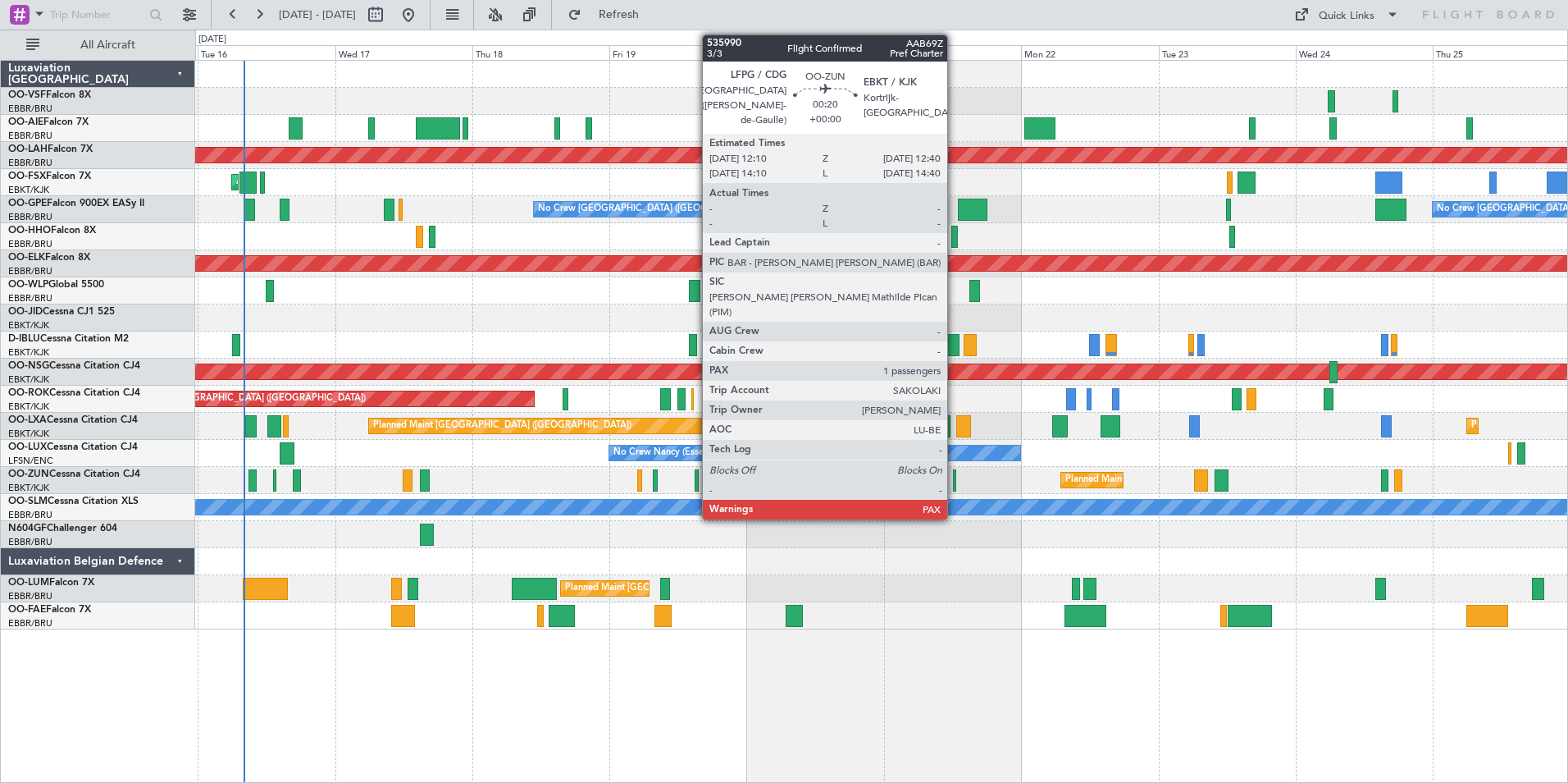
click at [955, 476] on div at bounding box center [955, 480] width 3 height 22
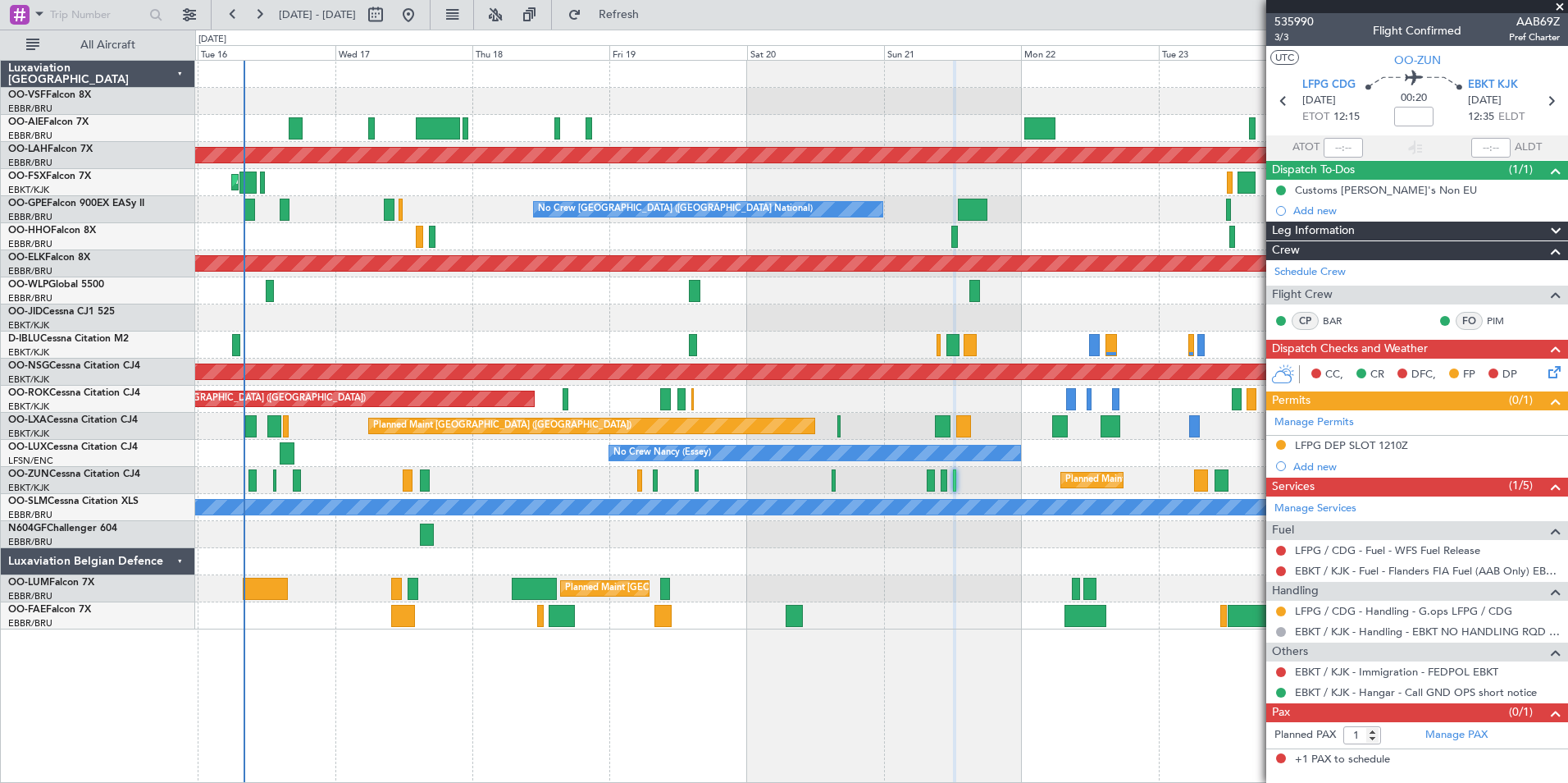
click at [1563, 7] on span at bounding box center [1560, 7] width 17 height 15
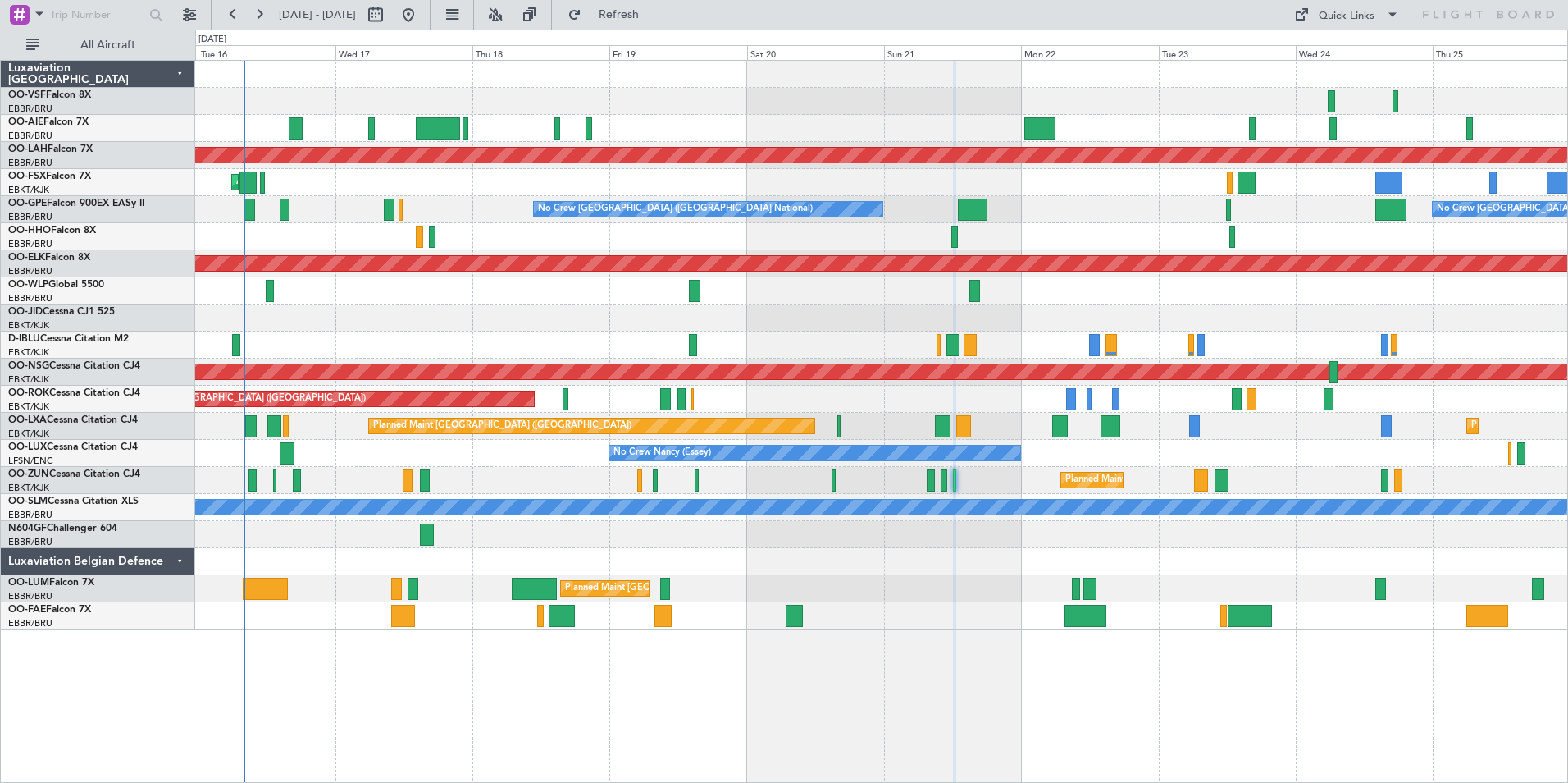
type input "0"
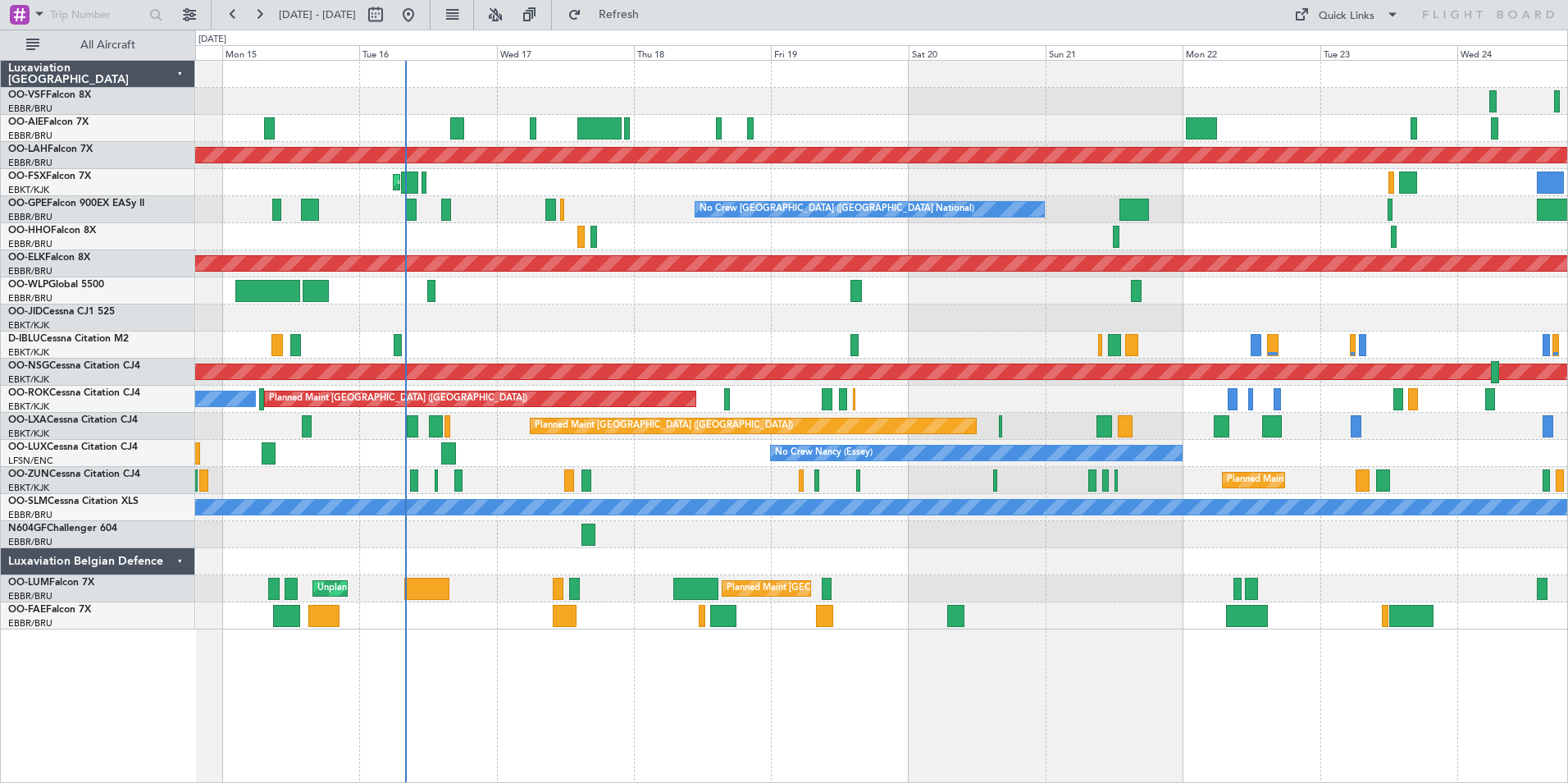
click at [423, 562] on div at bounding box center [881, 561] width 1372 height 27
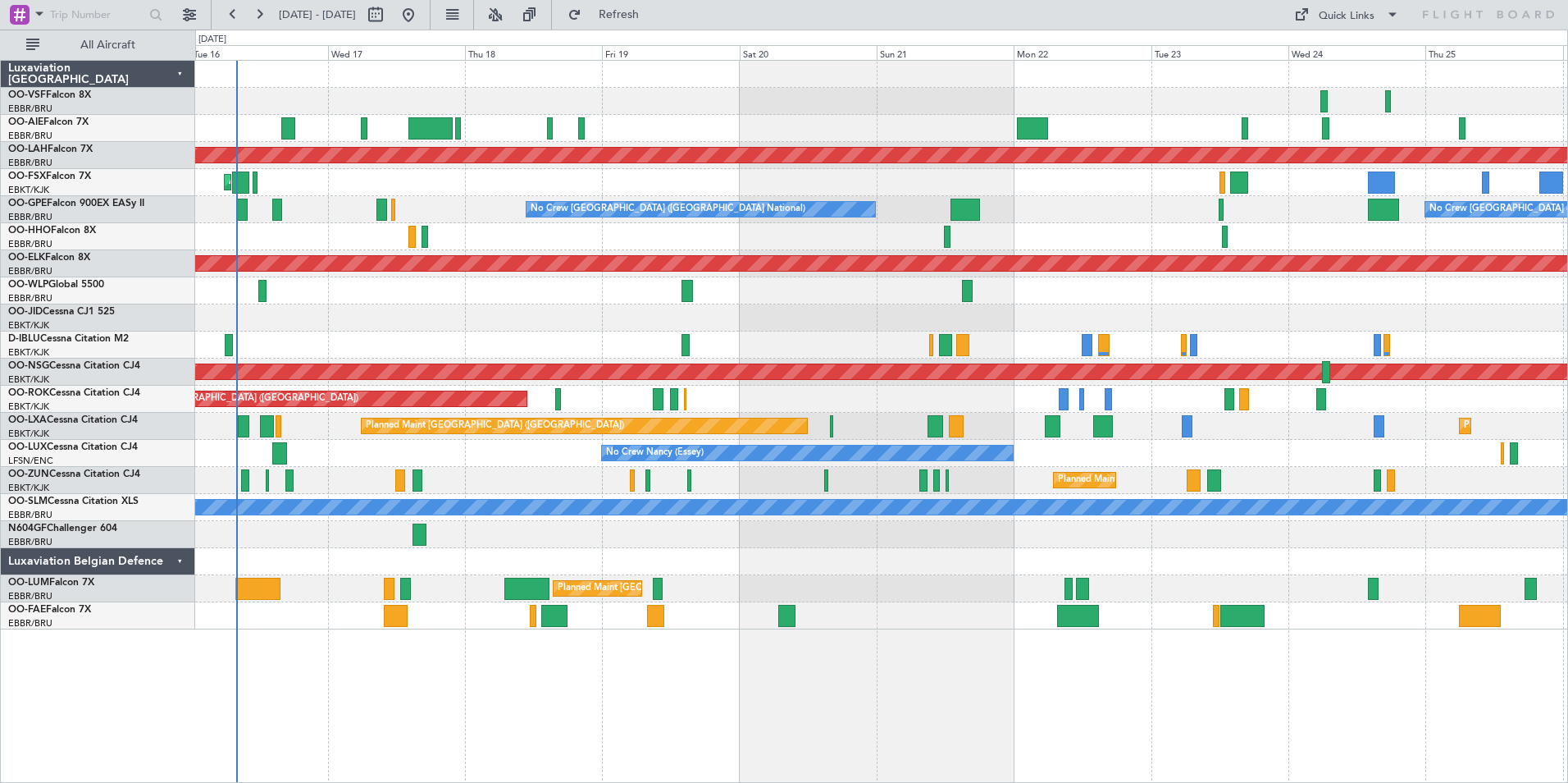
click at [488, 460] on div "No Crew Nancy (Essey)" at bounding box center [881, 453] width 1372 height 27
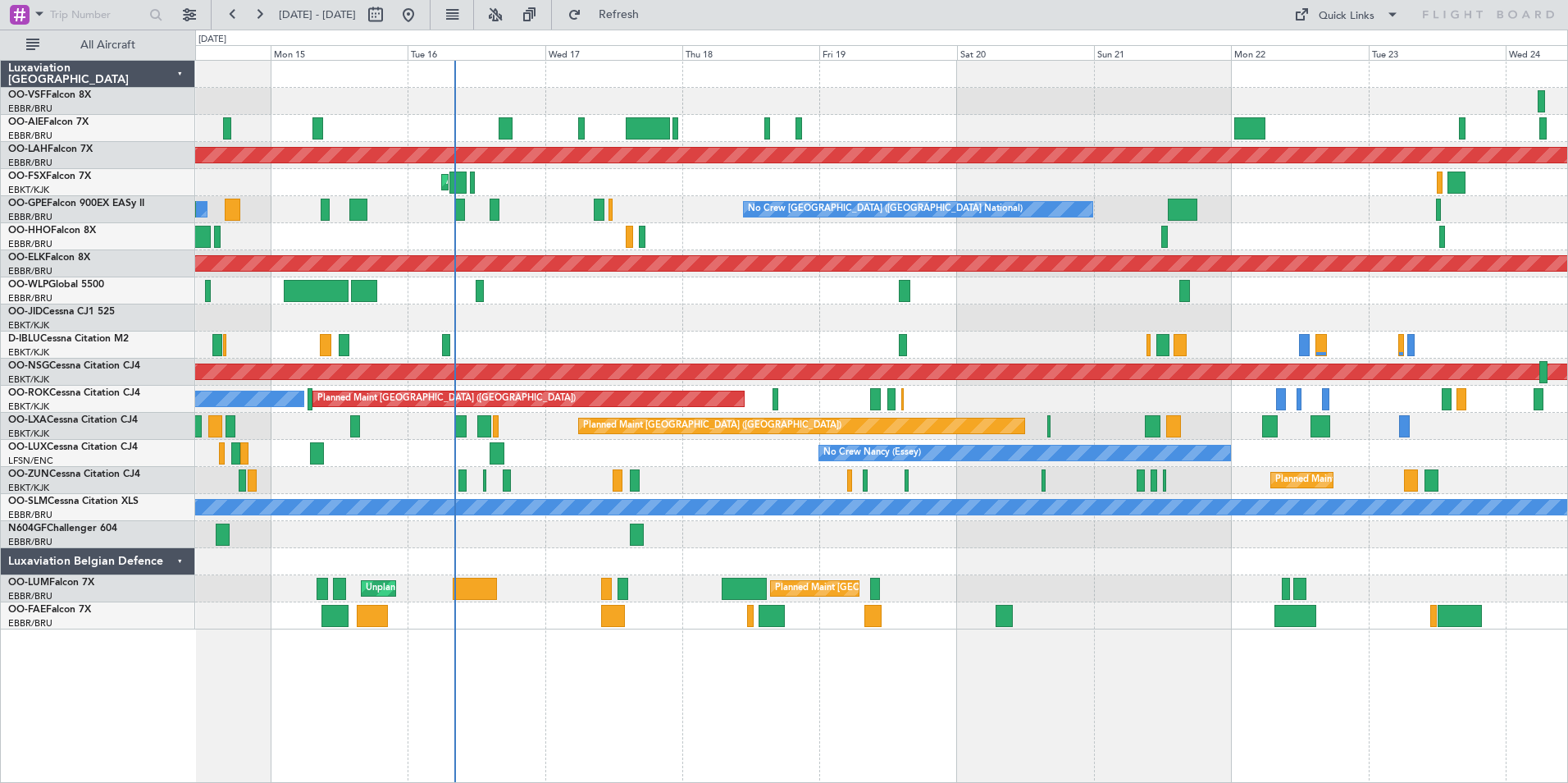
click at [543, 197] on div "Planned Maint London (Farnborough) Planned Maint Alton-st Louis (St Louis Regl)…" at bounding box center [881, 345] width 1372 height 569
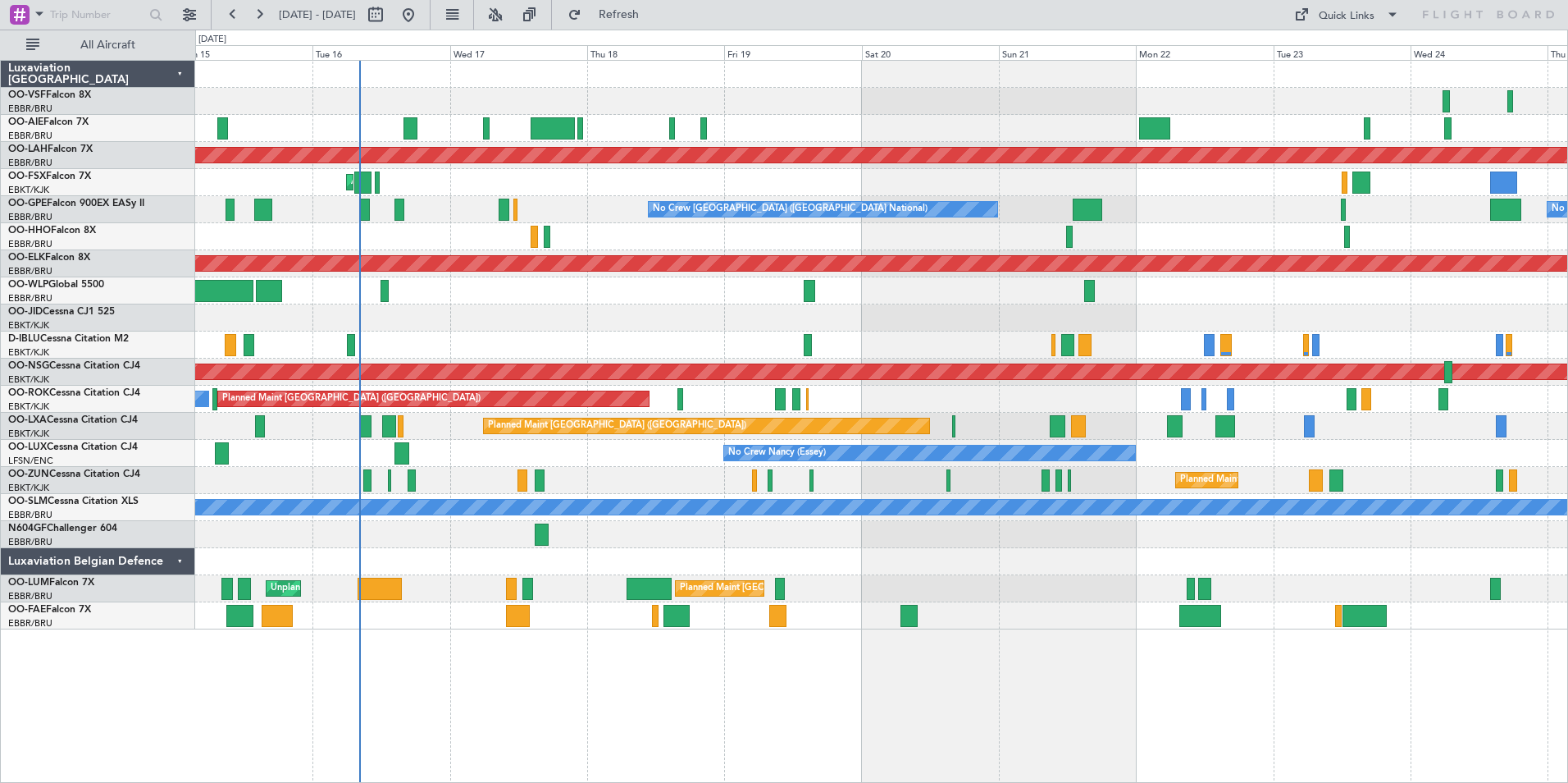
click at [199, 177] on div "AOG Maint Kortrijk-[GEOGRAPHIC_DATA]" at bounding box center [881, 182] width 1372 height 27
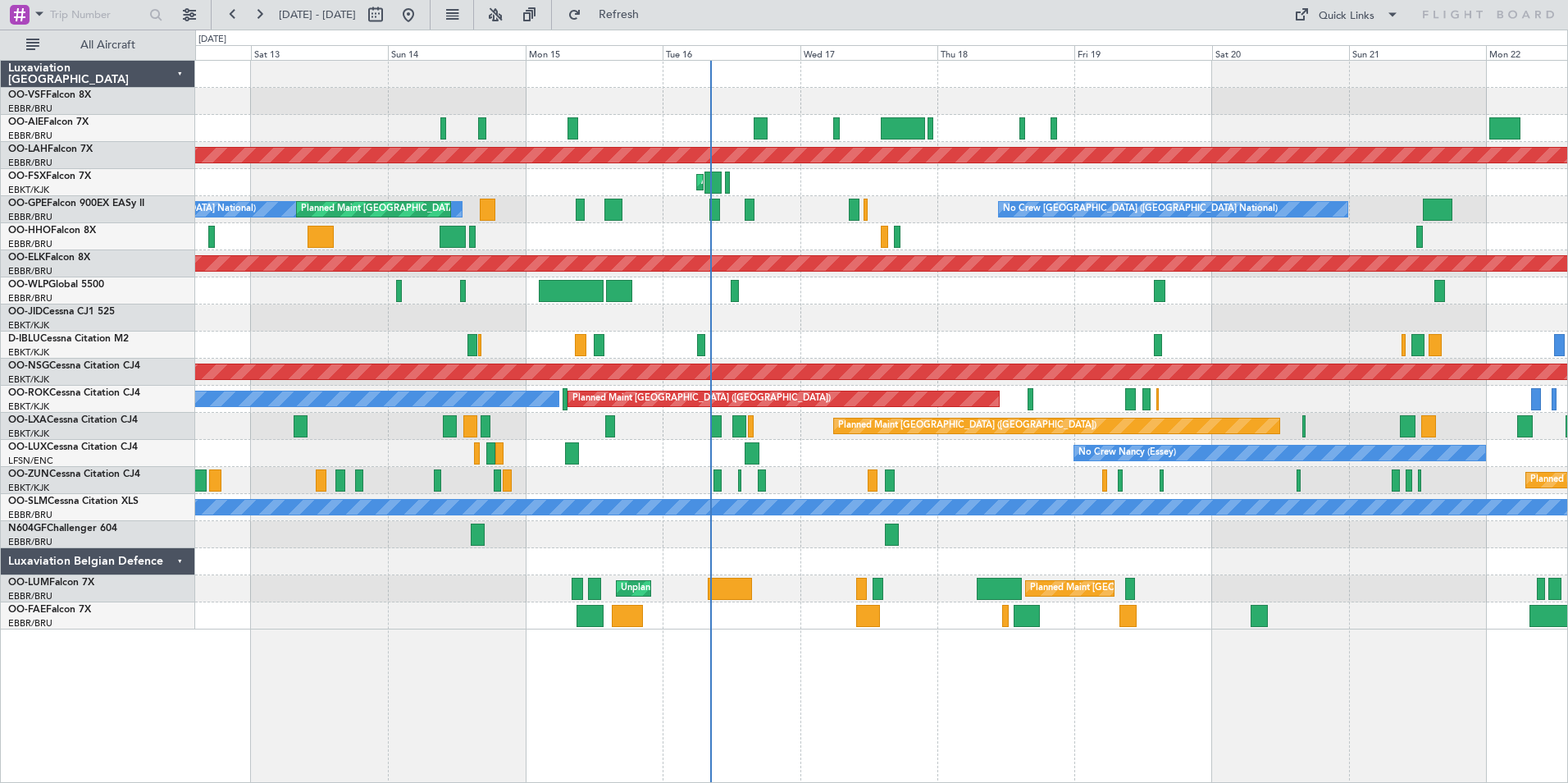
click at [582, 176] on div "AOG Maint Kortrijk-Wevelgem Planned Maint Kortrijk-Wevelgem" at bounding box center [881, 182] width 1372 height 27
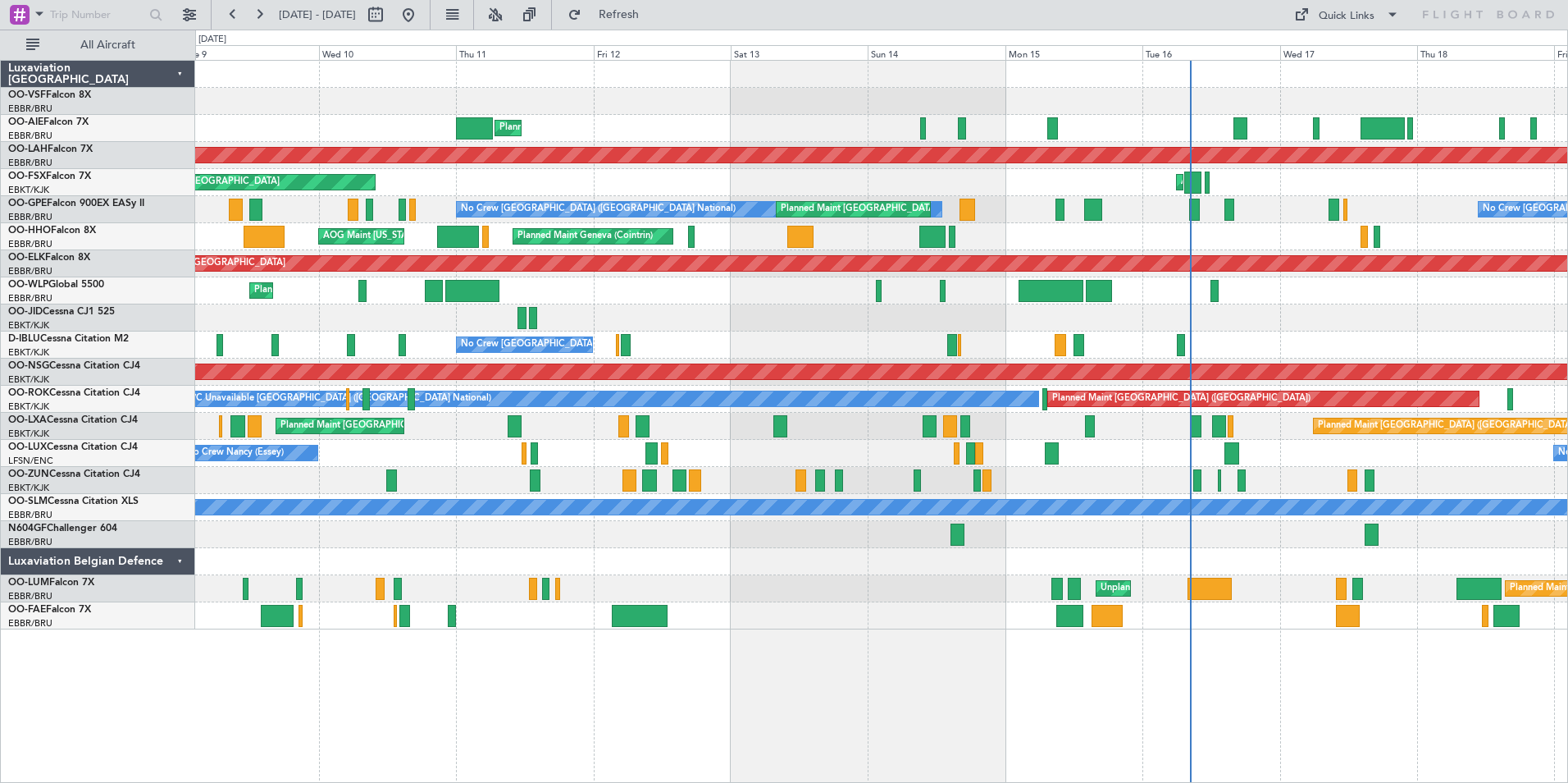
click at [868, 126] on div "Planned Maint [GEOGRAPHIC_DATA] ([GEOGRAPHIC_DATA])" at bounding box center [881, 128] width 1372 height 27
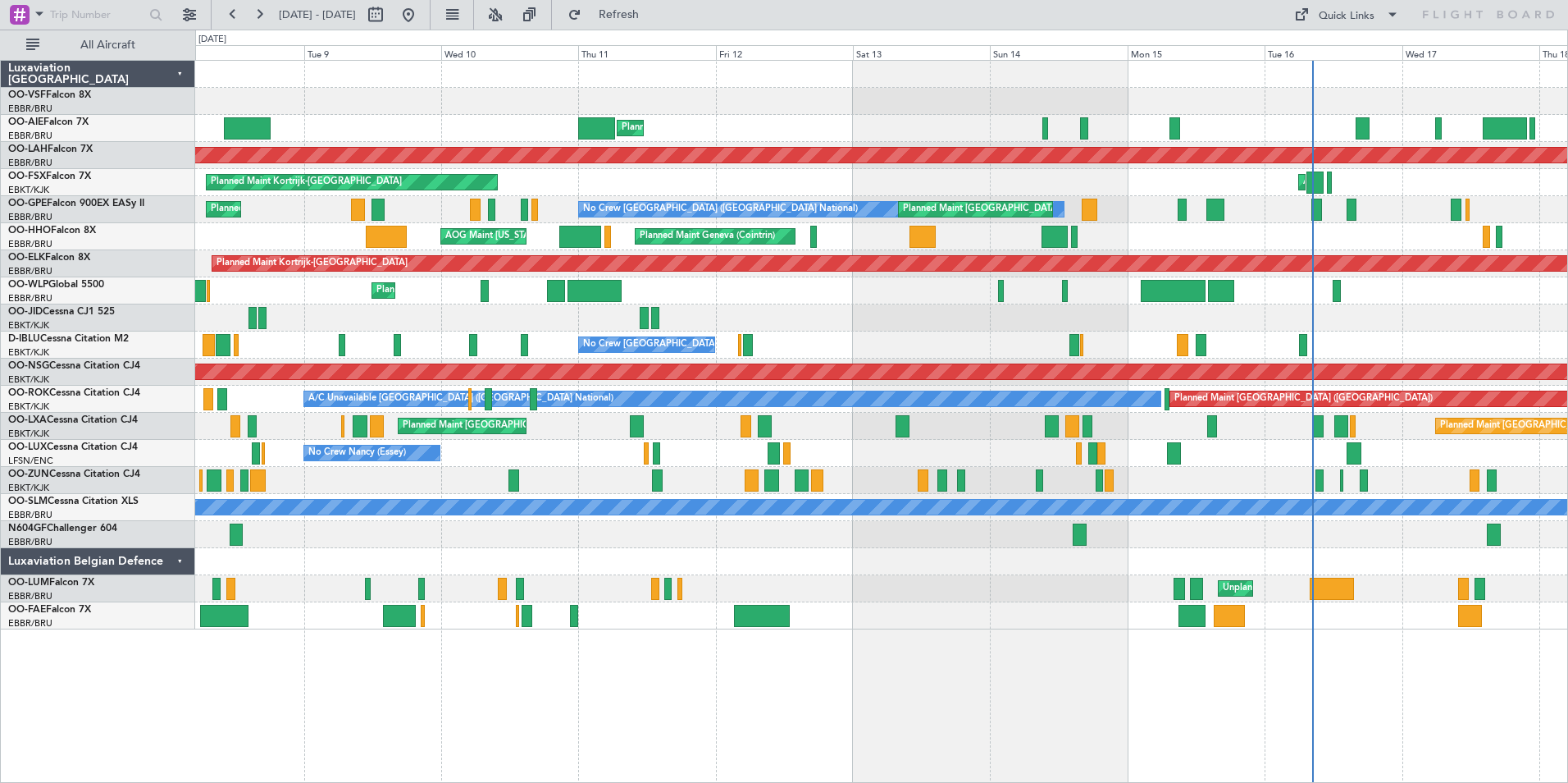
click at [699, 123] on div "Planned Maint [GEOGRAPHIC_DATA] ([GEOGRAPHIC_DATA])" at bounding box center [881, 128] width 1372 height 27
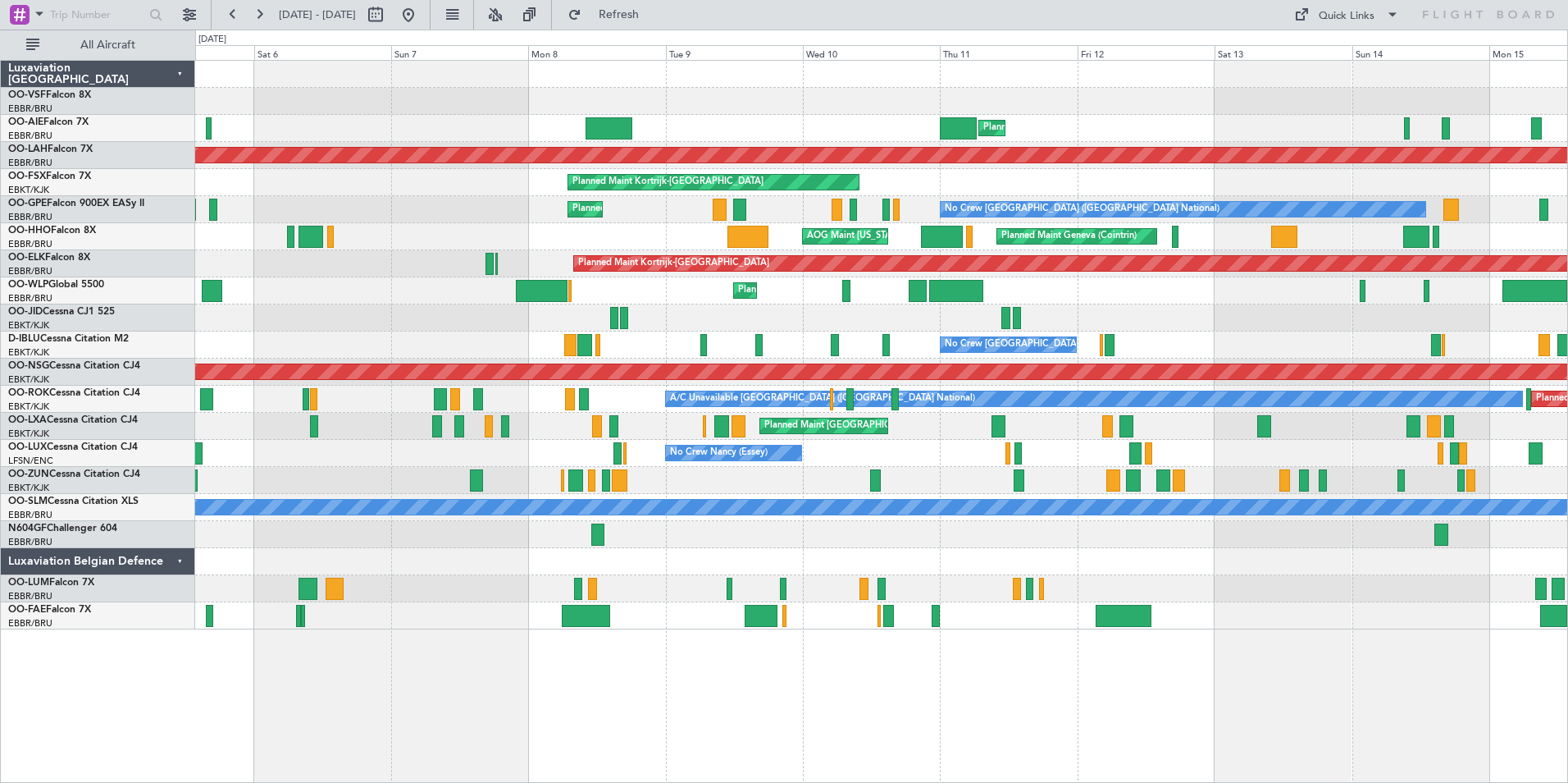
click at [708, 116] on div "Planned Maint London (Farnborough) Unplanned Maint Brussels (Brussels National)…" at bounding box center [881, 128] width 1372 height 27
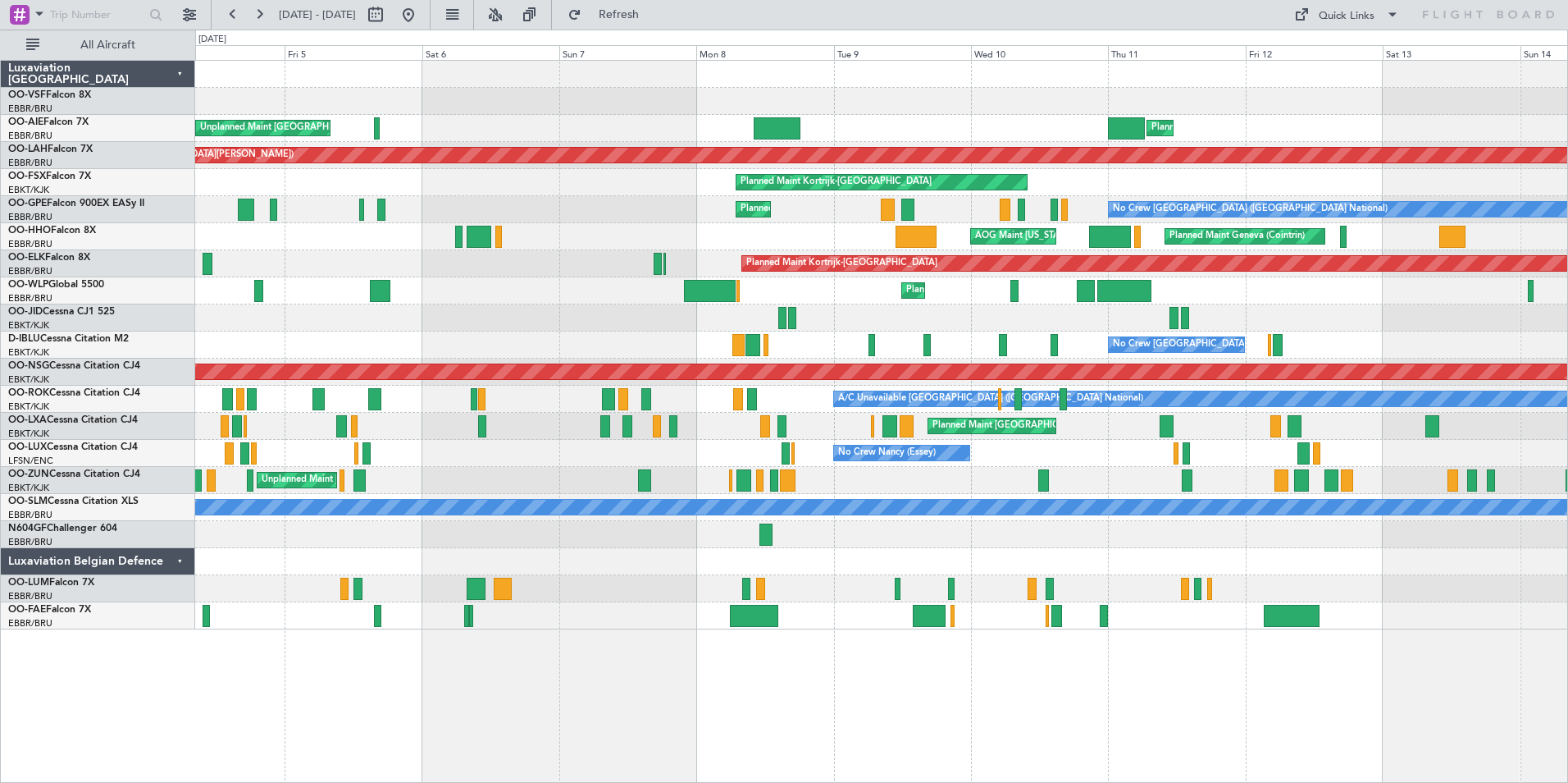
click at [548, 122] on div "Planned Maint London (Farnborough) Unplanned Maint Brussels (Brussels National)…" at bounding box center [881, 128] width 1372 height 27
